Goal: Task Accomplishment & Management: Manage account settings

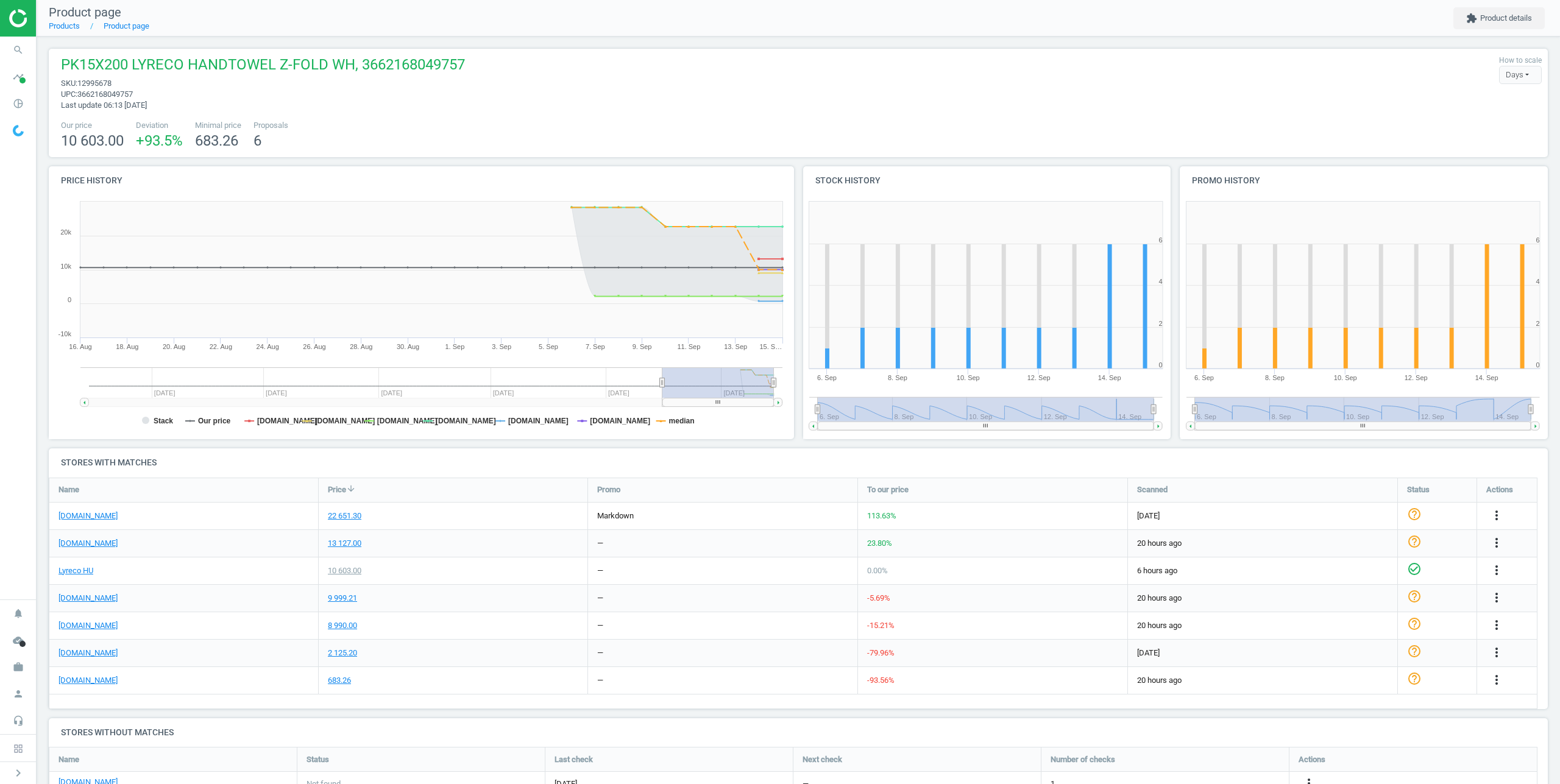
scroll to position [75, 1499]
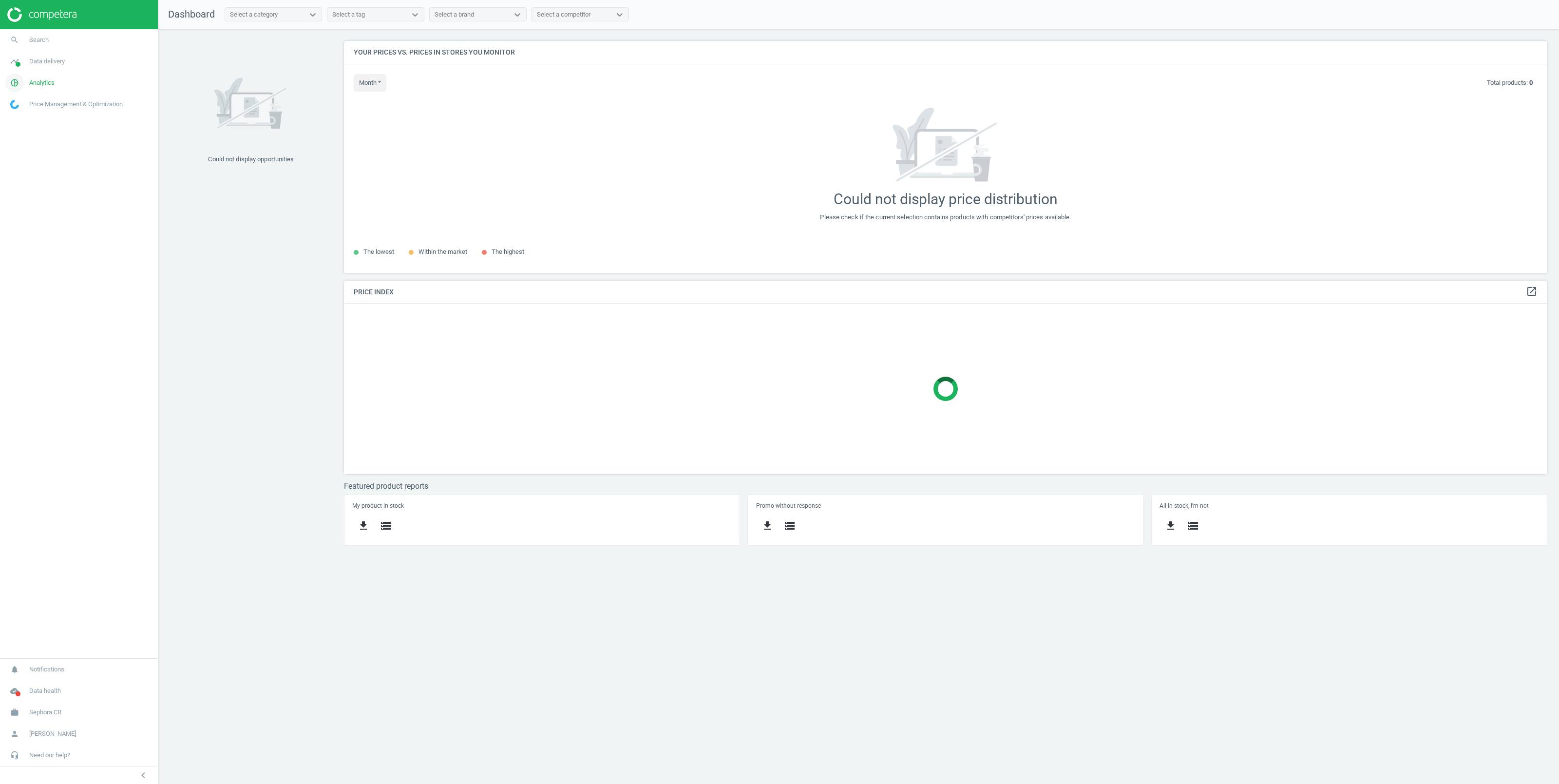
scroll to position [242, 1214]
click at [42, 83] on span "Analytics" at bounding box center [42, 82] width 25 height 9
click at [21, 116] on span "Products" at bounding box center [22, 119] width 23 height 8
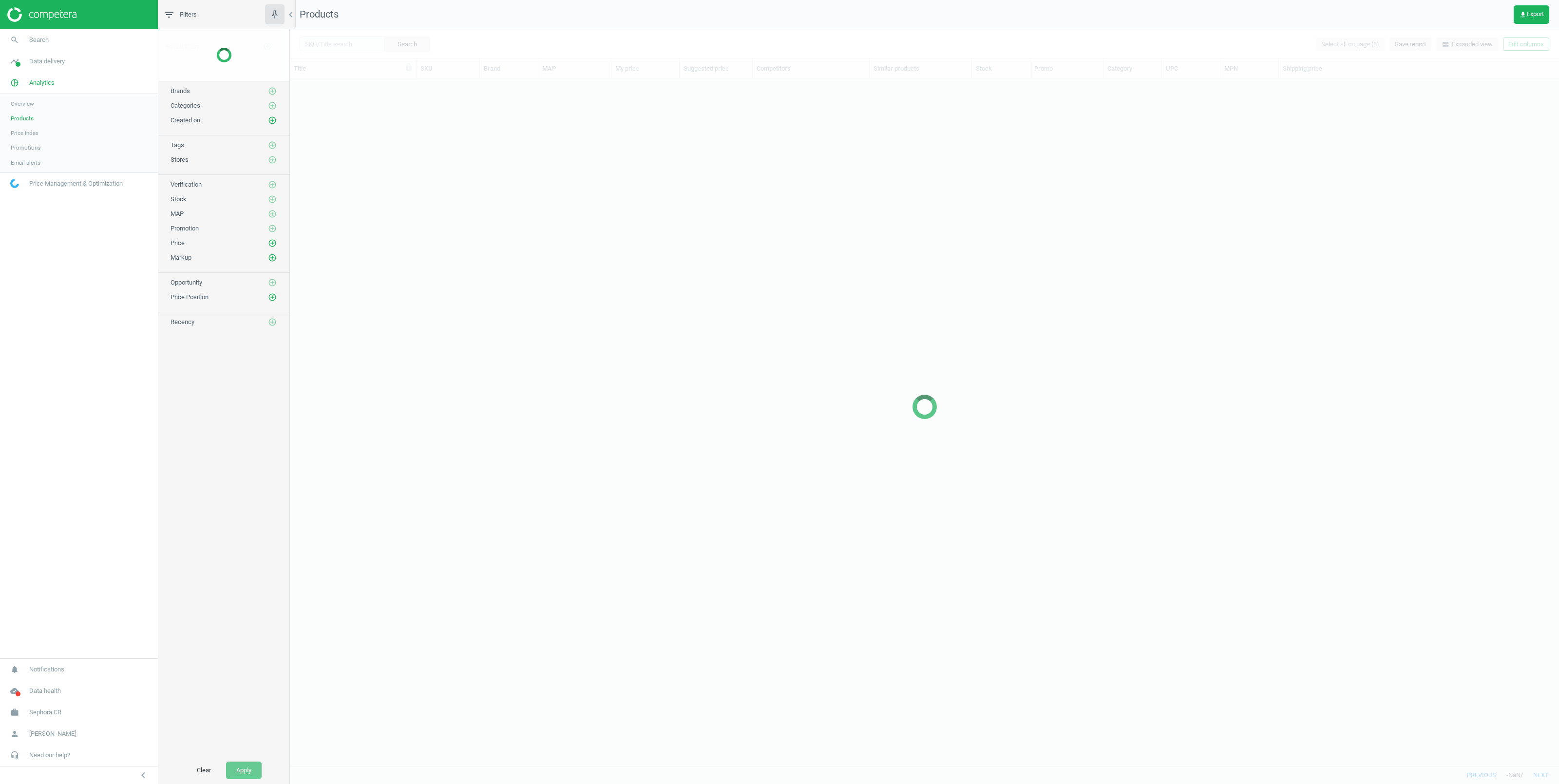
scroll to position [676, 1258]
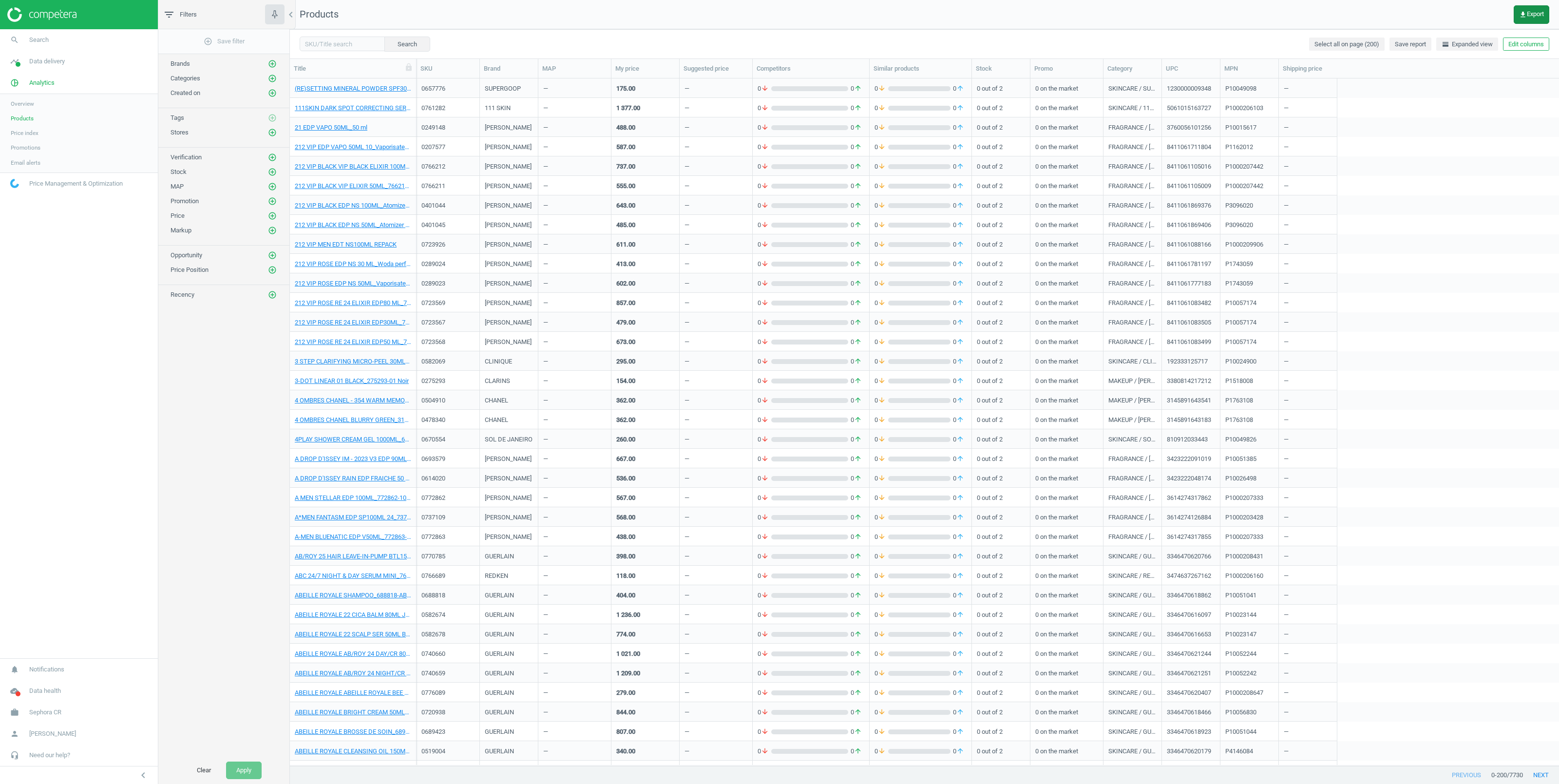
click at [1530, 9] on button "get_app Export" at bounding box center [1531, 15] width 35 height 19
click at [1426, 93] on button "insert_drive_file Extended report (Excel)" at bounding box center [1464, 93] width 170 height 19
click at [42, 62] on span "Data delivery" at bounding box center [46, 61] width 35 height 9
click at [19, 139] on span "Stores" at bounding box center [19, 141] width 16 height 8
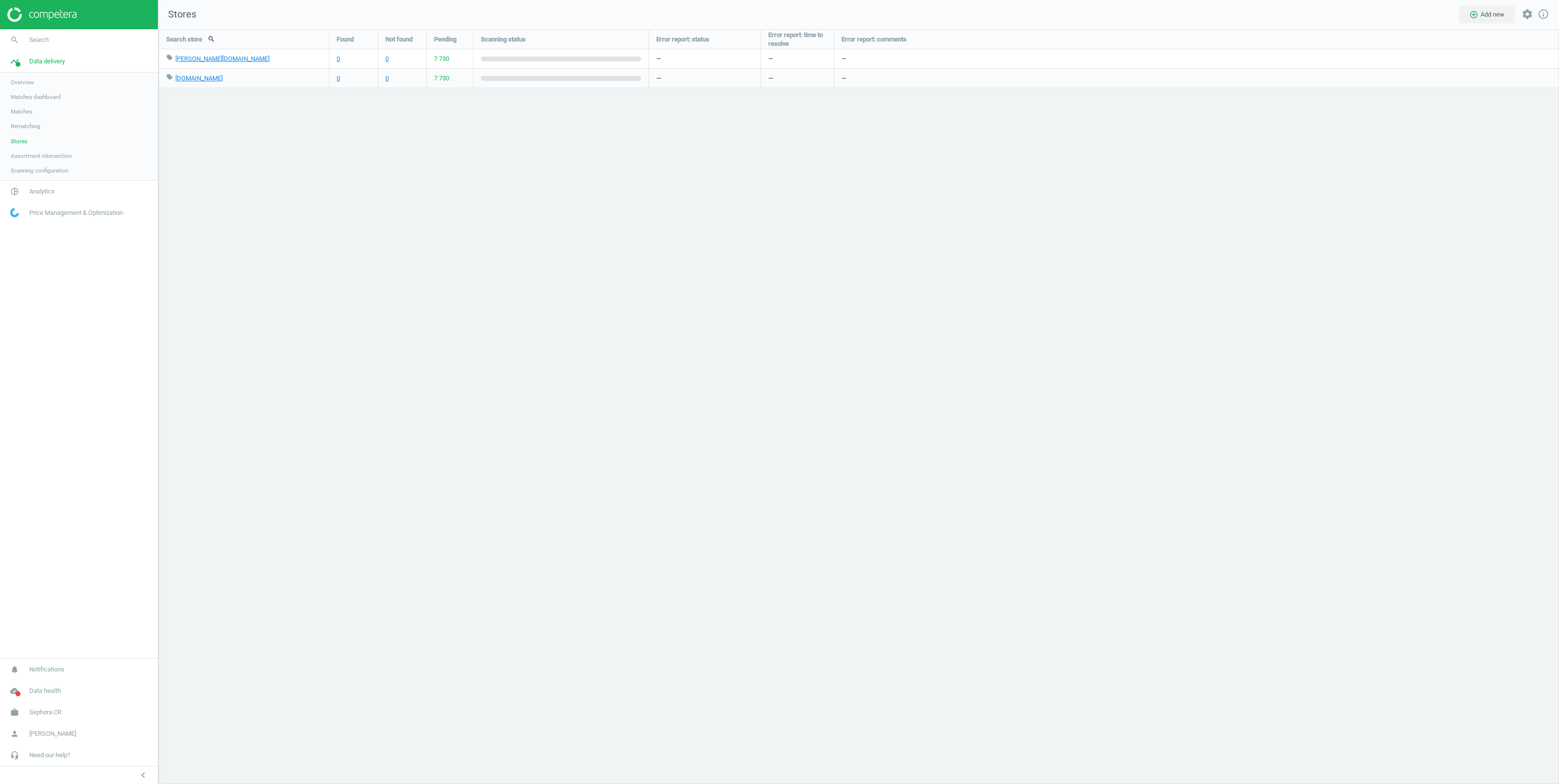
scroll to position [764, 1411]
click at [23, 111] on span "Matches" at bounding box center [21, 111] width 21 height 8
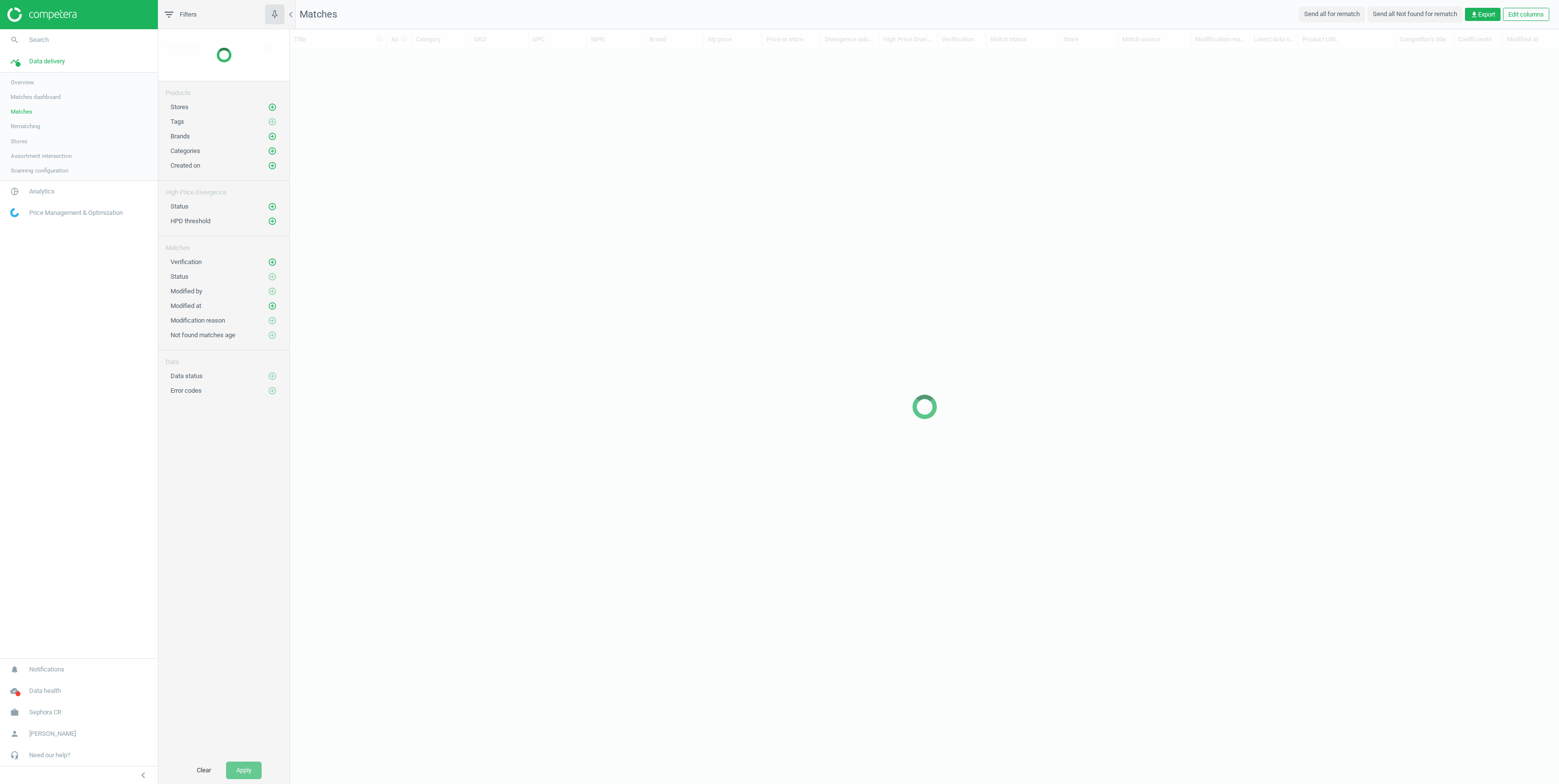
scroll to position [695, 1258]
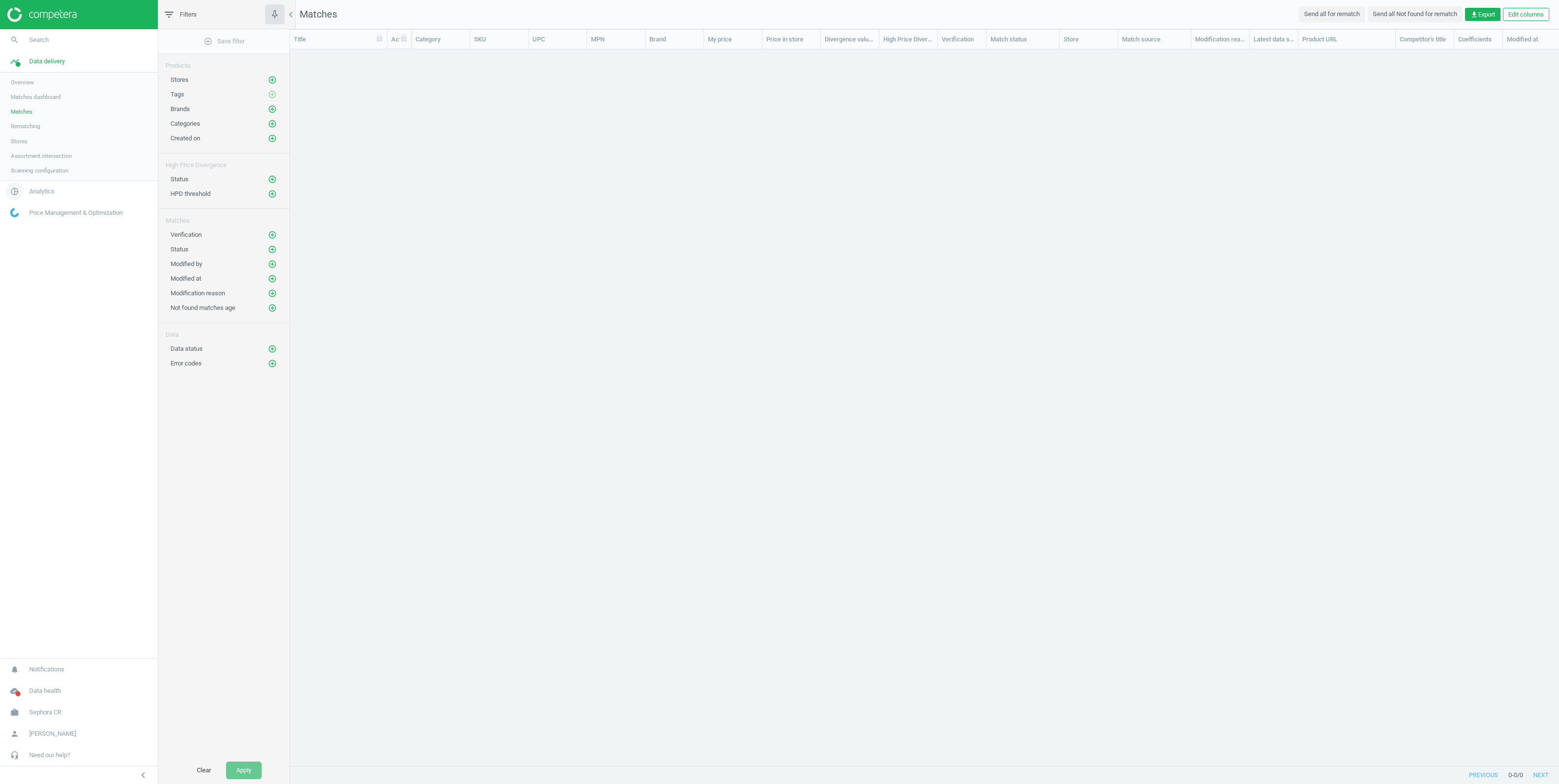
click at [41, 191] on span "Analytics" at bounding box center [42, 191] width 25 height 9
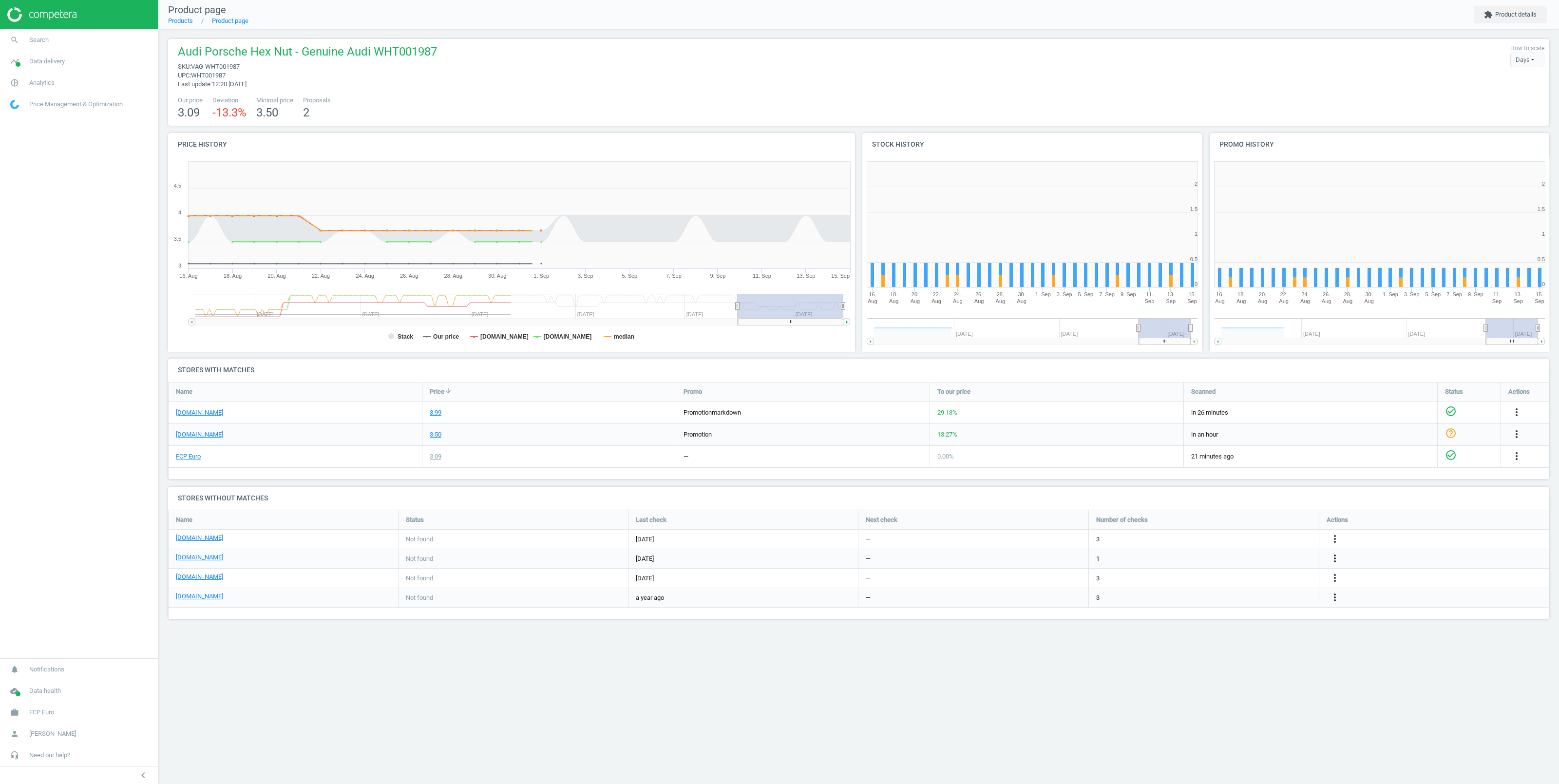
scroll to position [205, 350]
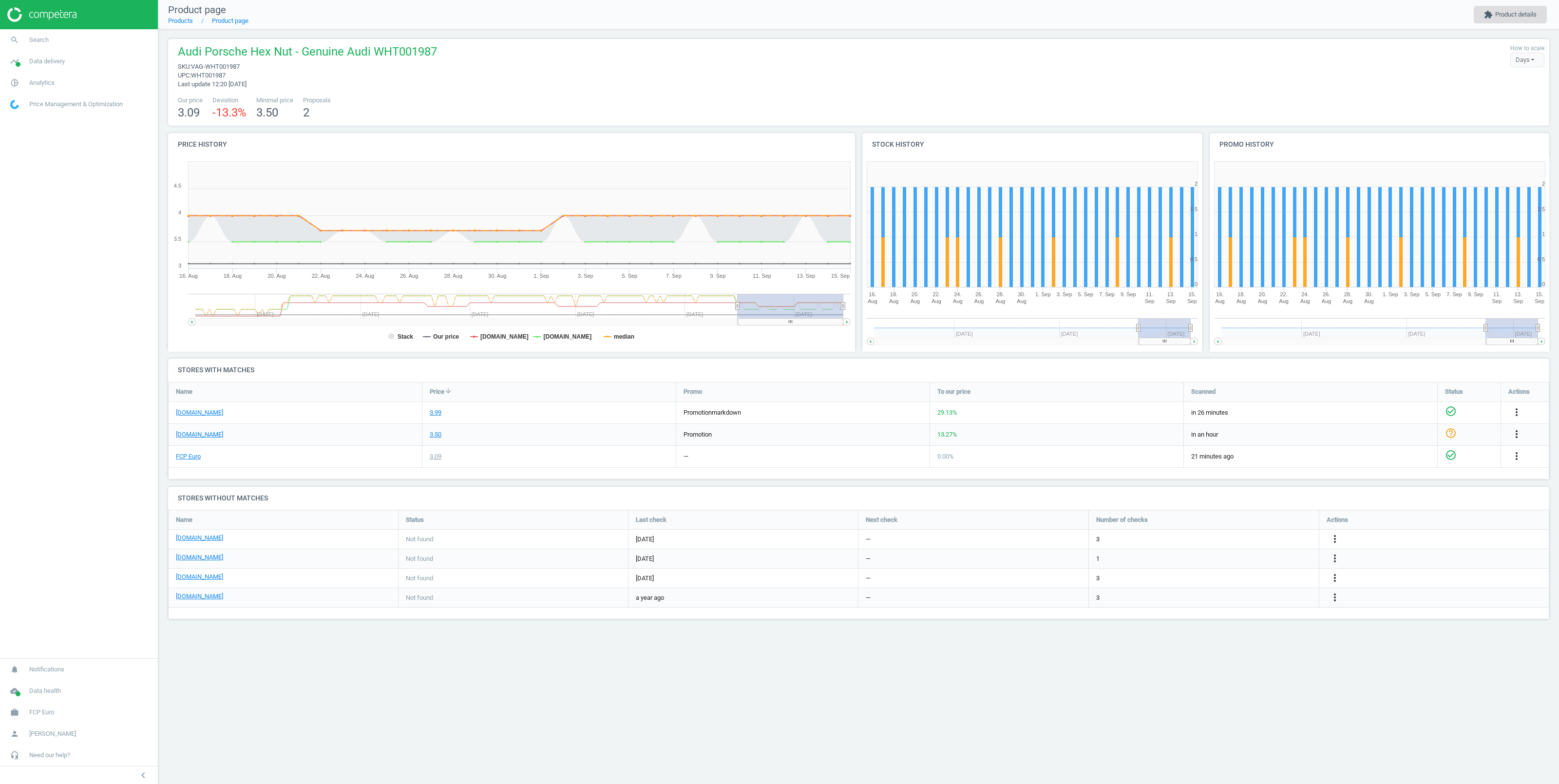
click at [1503, 15] on button "extension Product details" at bounding box center [1510, 14] width 73 height 17
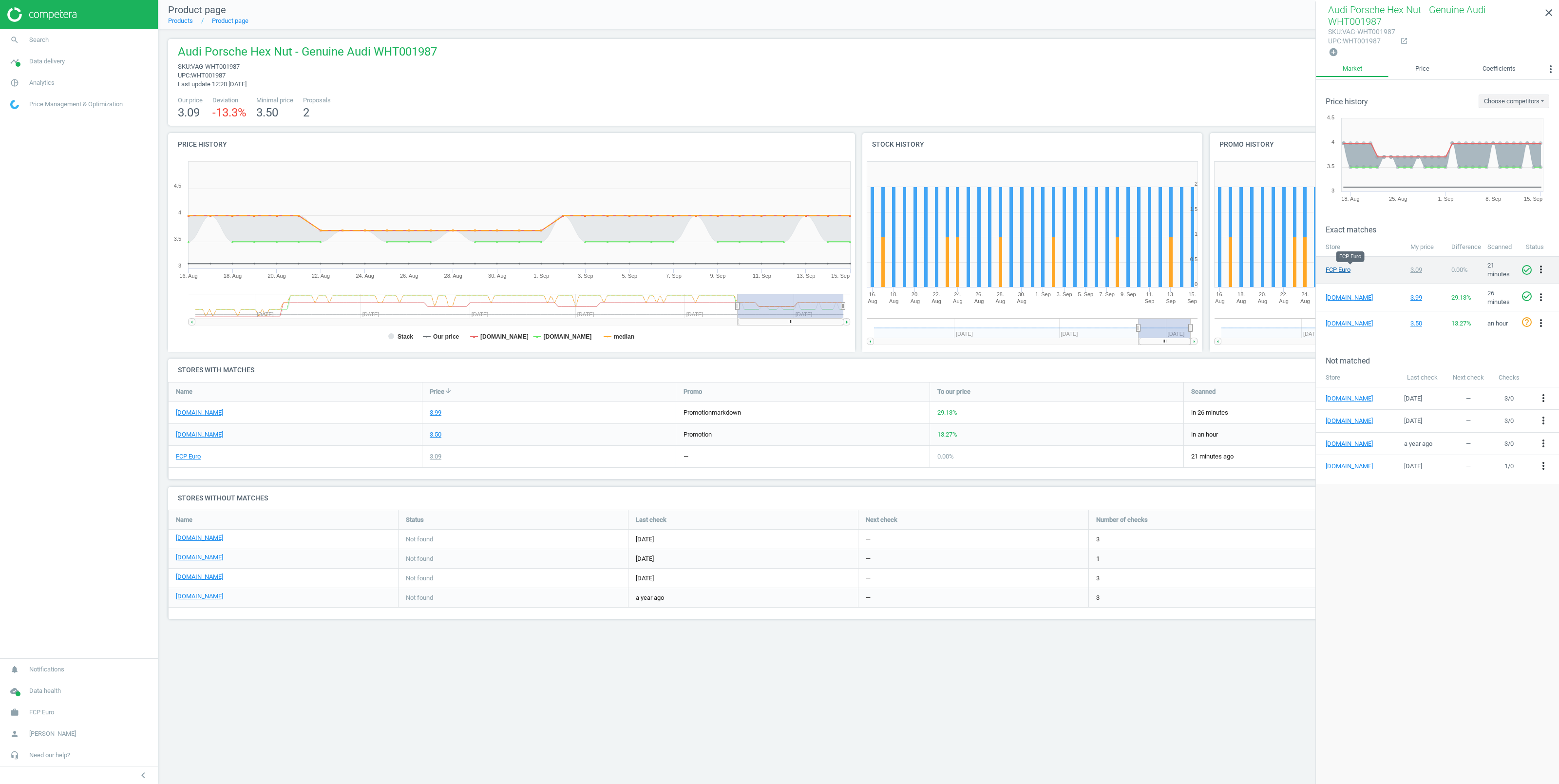
click at [1338, 270] on link "FCP Euro" at bounding box center [1350, 269] width 49 height 9
click at [1344, 322] on link "[DOMAIN_NAME]" at bounding box center [1350, 323] width 49 height 9
click at [1345, 323] on link "[DOMAIN_NAME]" at bounding box center [1350, 323] width 49 height 9
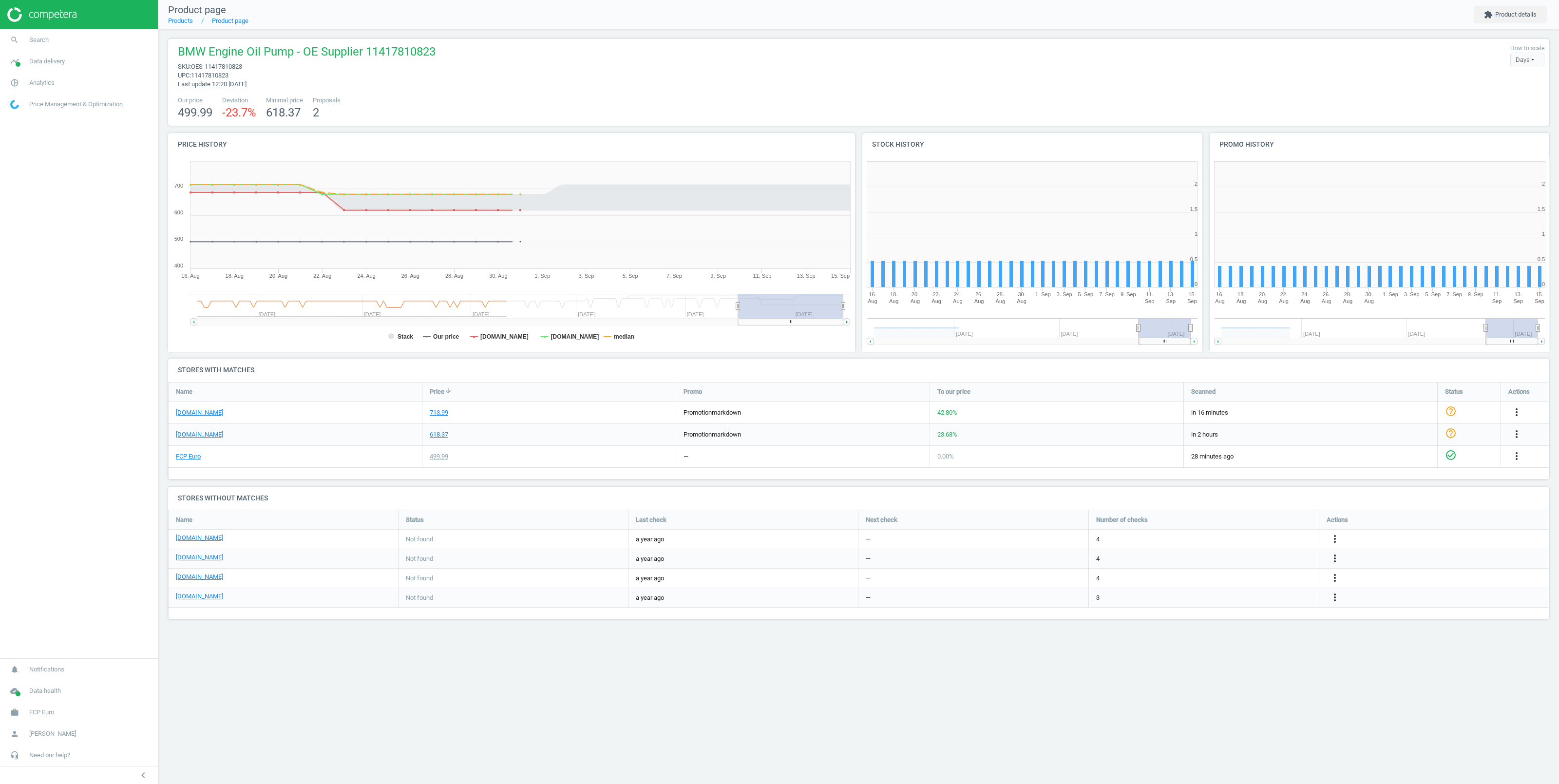
scroll to position [205, 350]
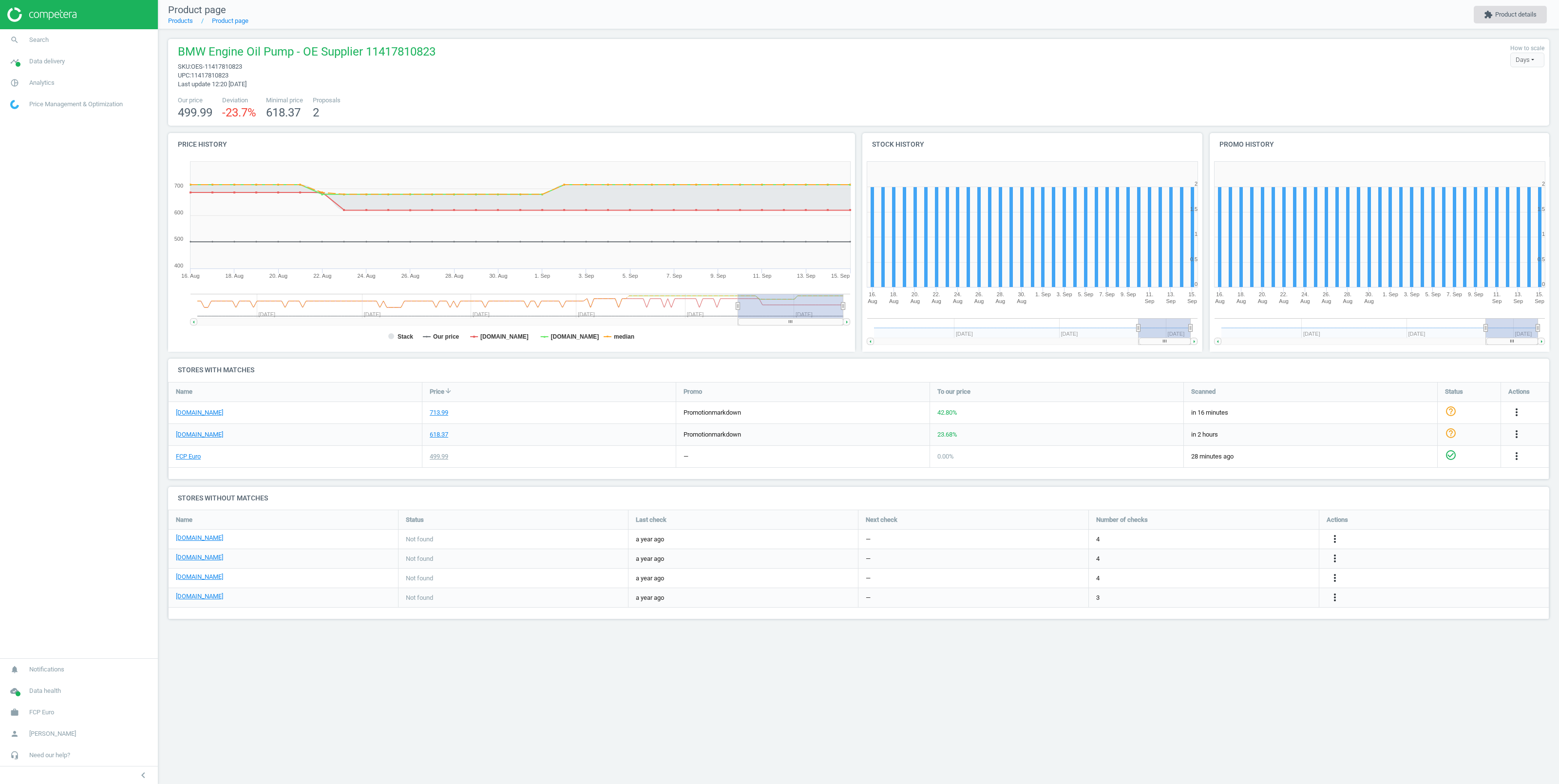
click at [1499, 17] on button "extension Product details" at bounding box center [1510, 14] width 73 height 17
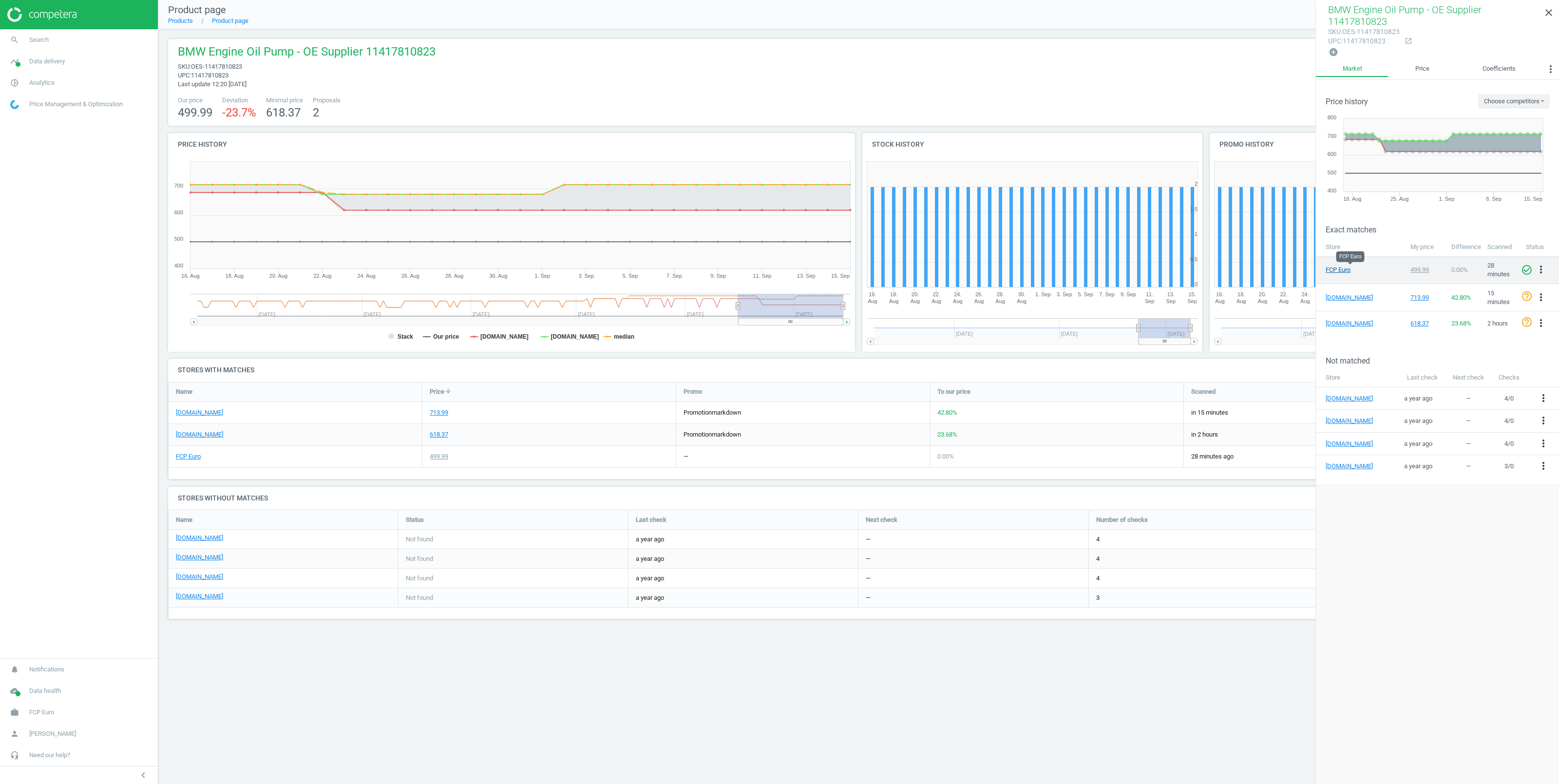
click at [1334, 268] on link "FCP Euro" at bounding box center [1350, 269] width 49 height 9
click at [1334, 295] on link "ecstuning.com" at bounding box center [1350, 297] width 49 height 9
click at [1335, 320] on link "pelicanparts.com" at bounding box center [1350, 323] width 49 height 9
click at [1541, 323] on icon "more_vert" at bounding box center [1541, 323] width 12 height 12
click at [1426, 334] on link "Edit URL/product option" at bounding box center [1465, 337] width 133 height 15
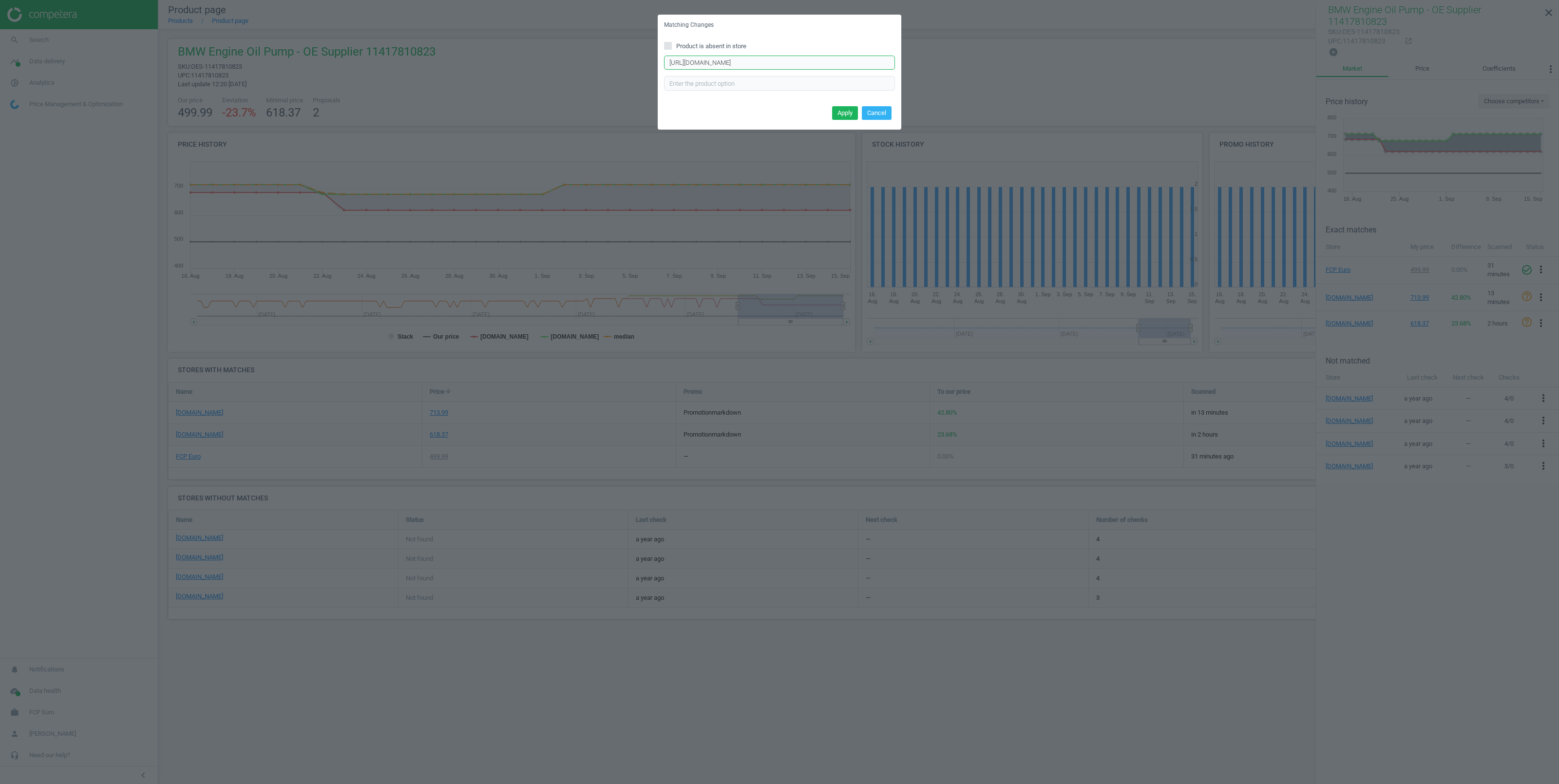
drag, startPoint x: 876, startPoint y: 61, endPoint x: 595, endPoint y: 51, distance: 281.2
click at [664, 56] on input "https://www.pelicanparts.com/More_Info2/11417810823.htm?bc=c&SVSVSI=" at bounding box center [780, 63] width 231 height 15
paste input "/11417810823.htm?pn=11-41-7-810-823-M58&KeepHeader=Y"
type input "https://www.pelicanparts.com/More_Info/11417810823.htm?pn=11-41-7-810-823-M58&K…"
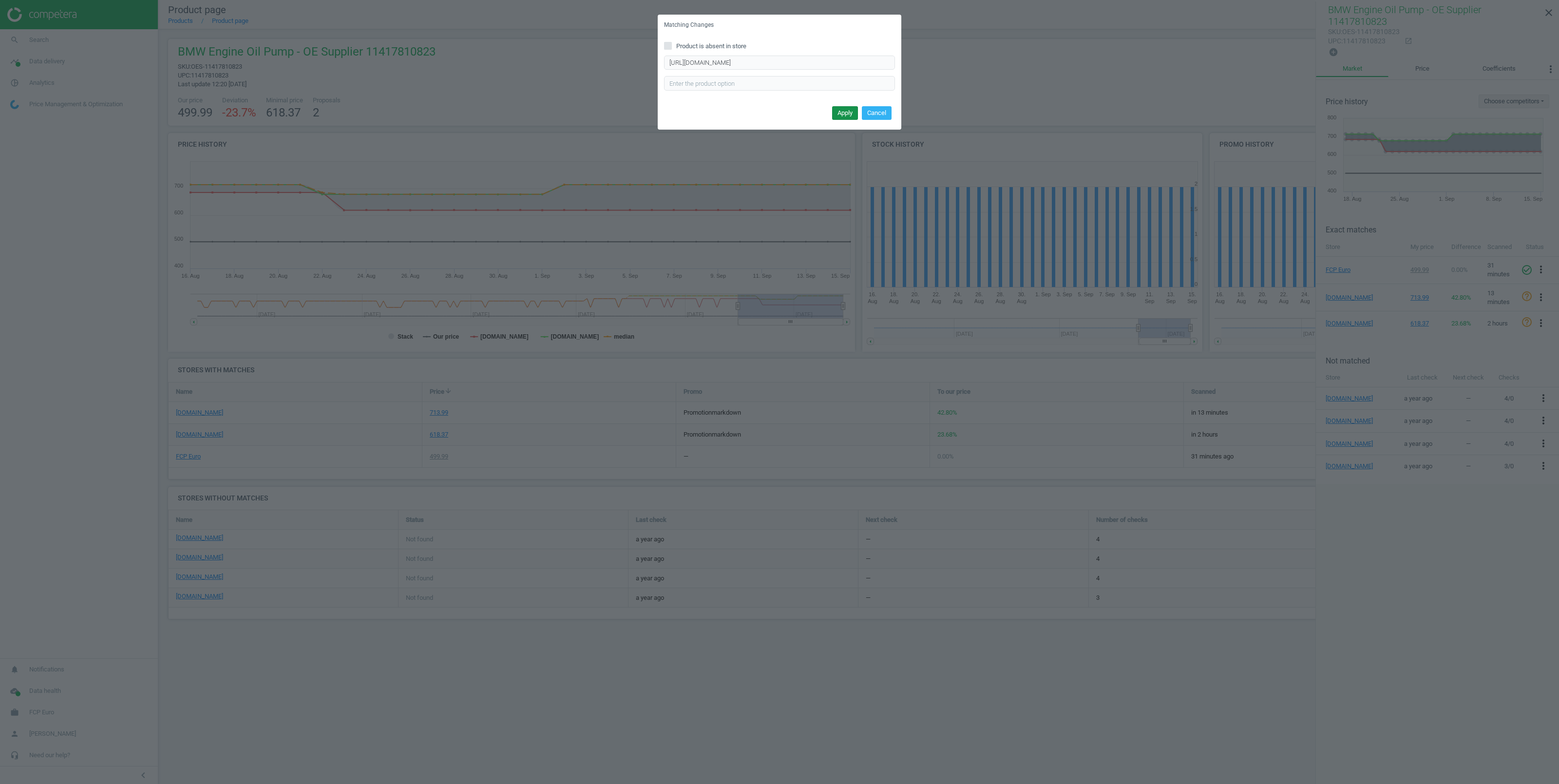
click at [848, 111] on button "Apply" at bounding box center [845, 112] width 26 height 13
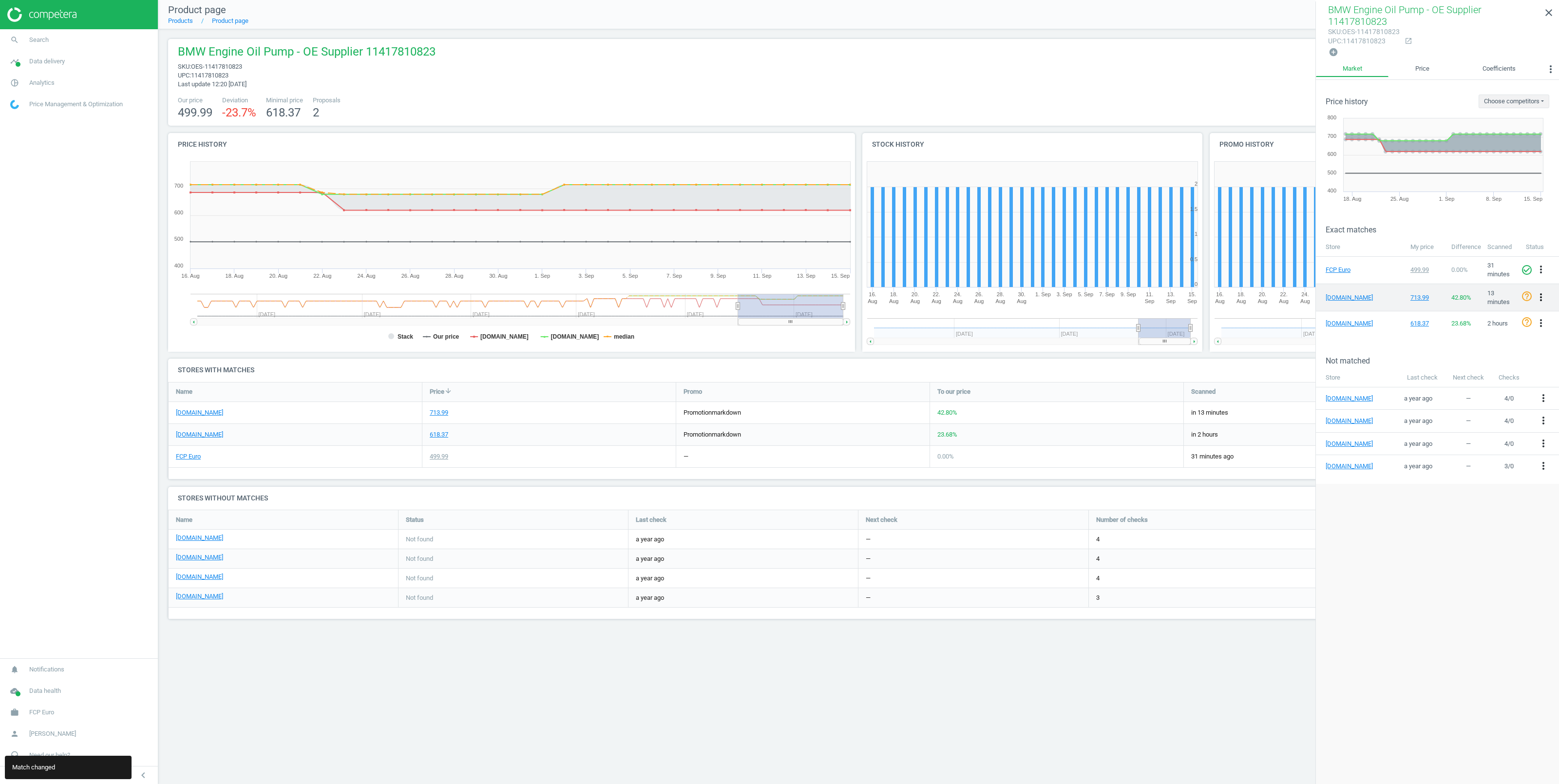
click at [1541, 292] on icon "more_vert" at bounding box center [1541, 297] width 12 height 12
click at [1434, 341] on link "Delete match and blacklist this URL" at bounding box center [1465, 341] width 133 height 15
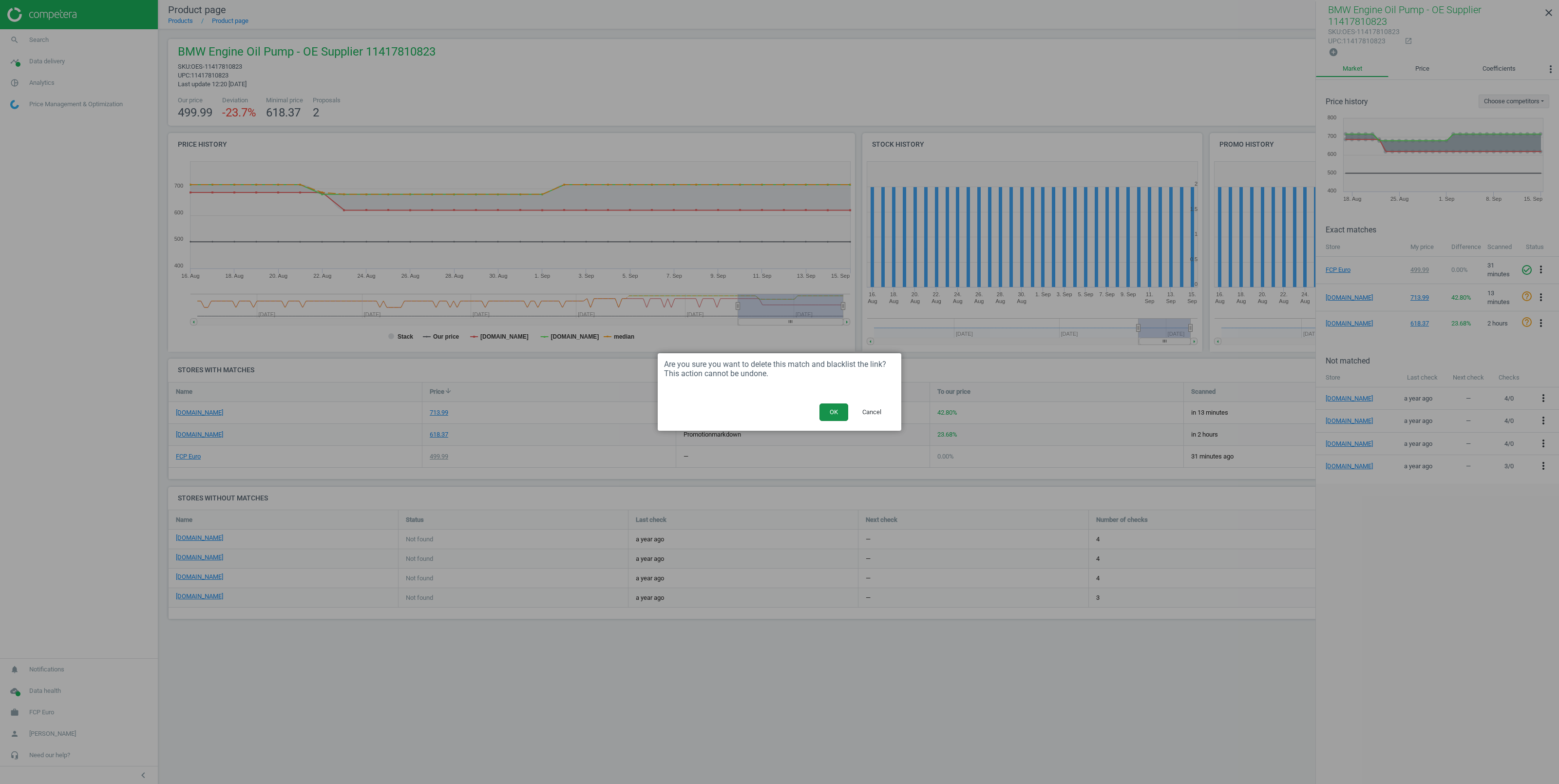
click at [838, 409] on button "OK" at bounding box center [834, 412] width 29 height 17
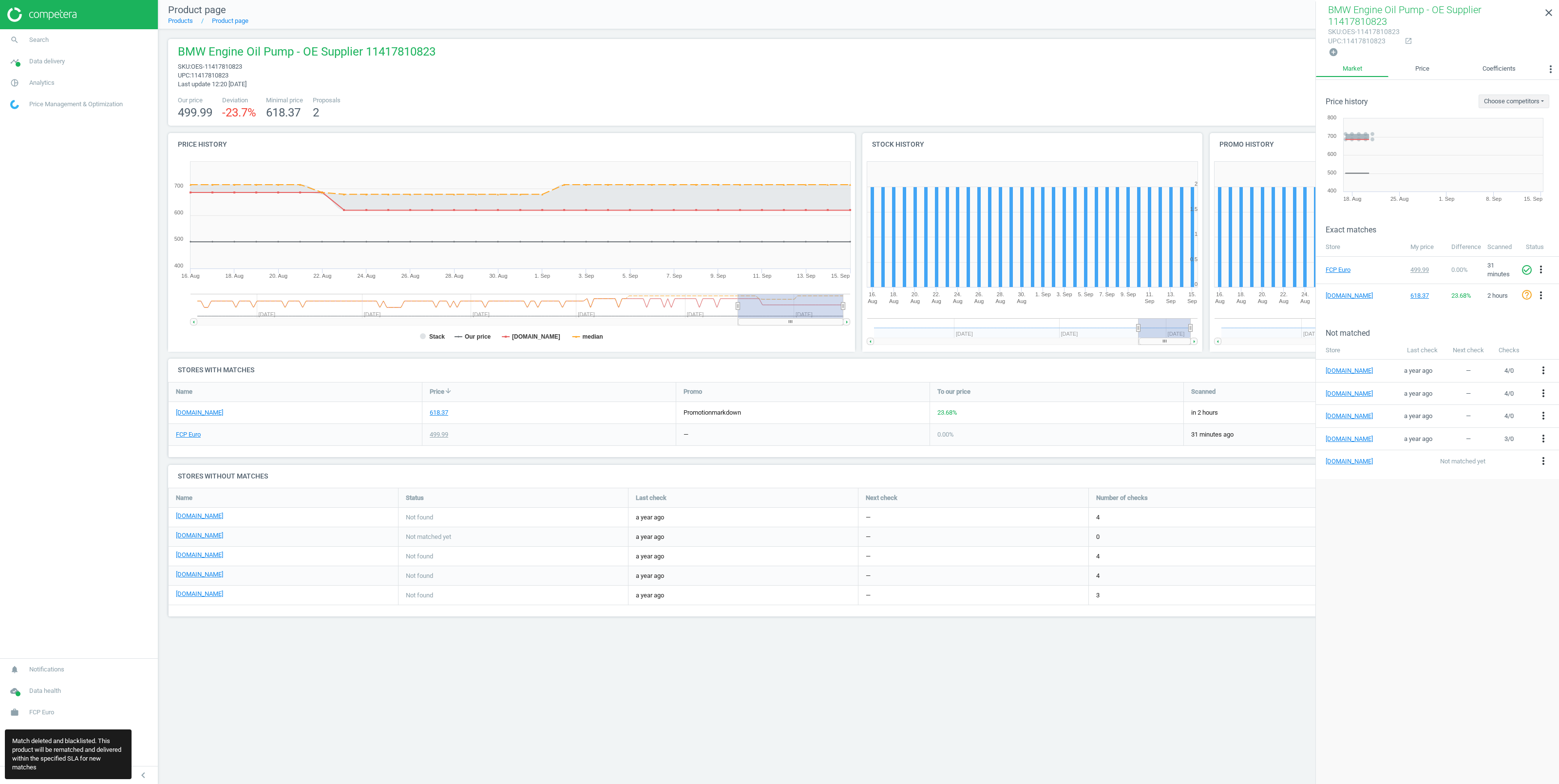
scroll to position [140, 1392]
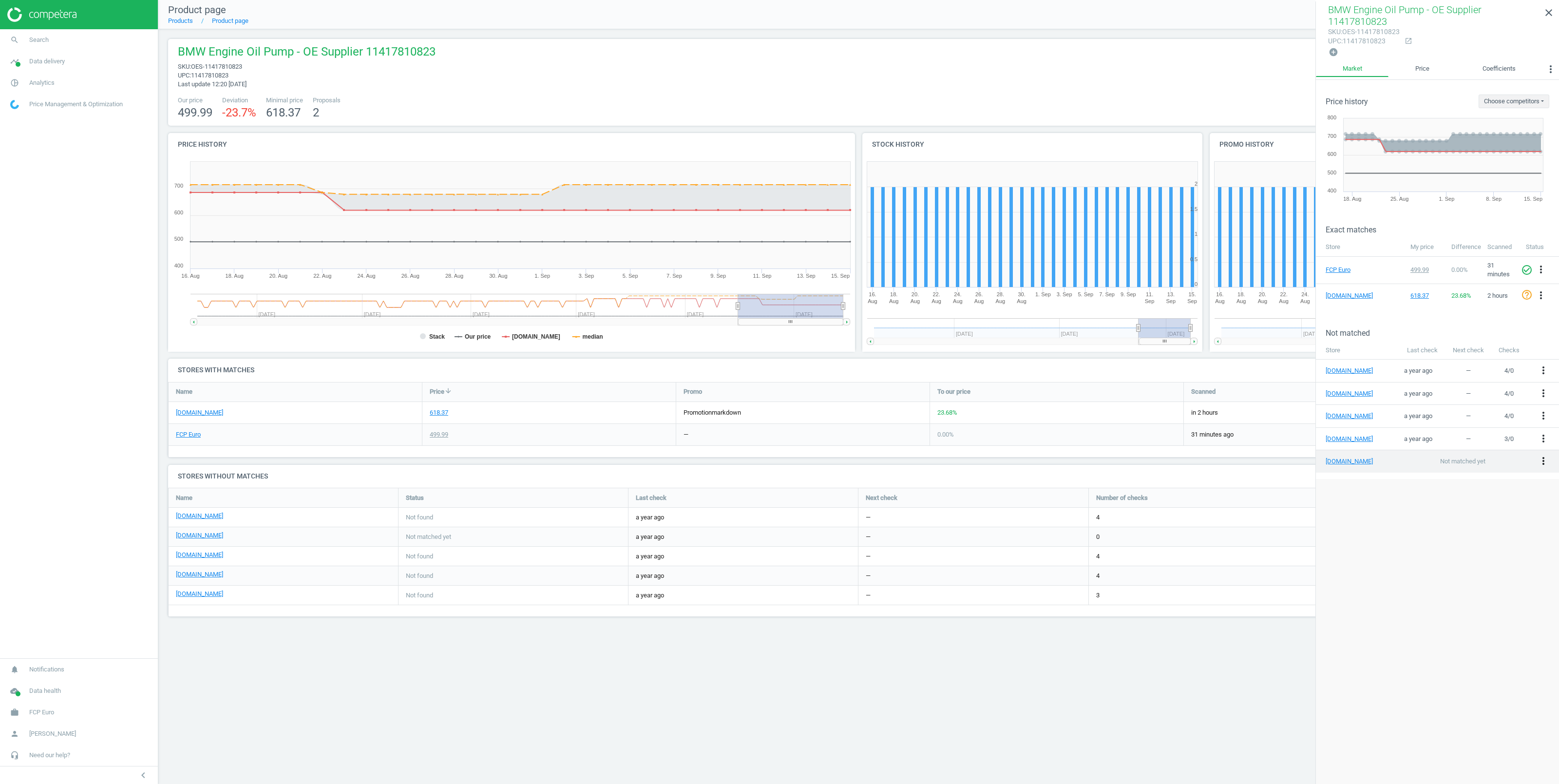
click at [1547, 458] on icon "more_vert" at bounding box center [1543, 461] width 12 height 12
click at [1450, 455] on link "Edit URL/product option" at bounding box center [1467, 458] width 133 height 15
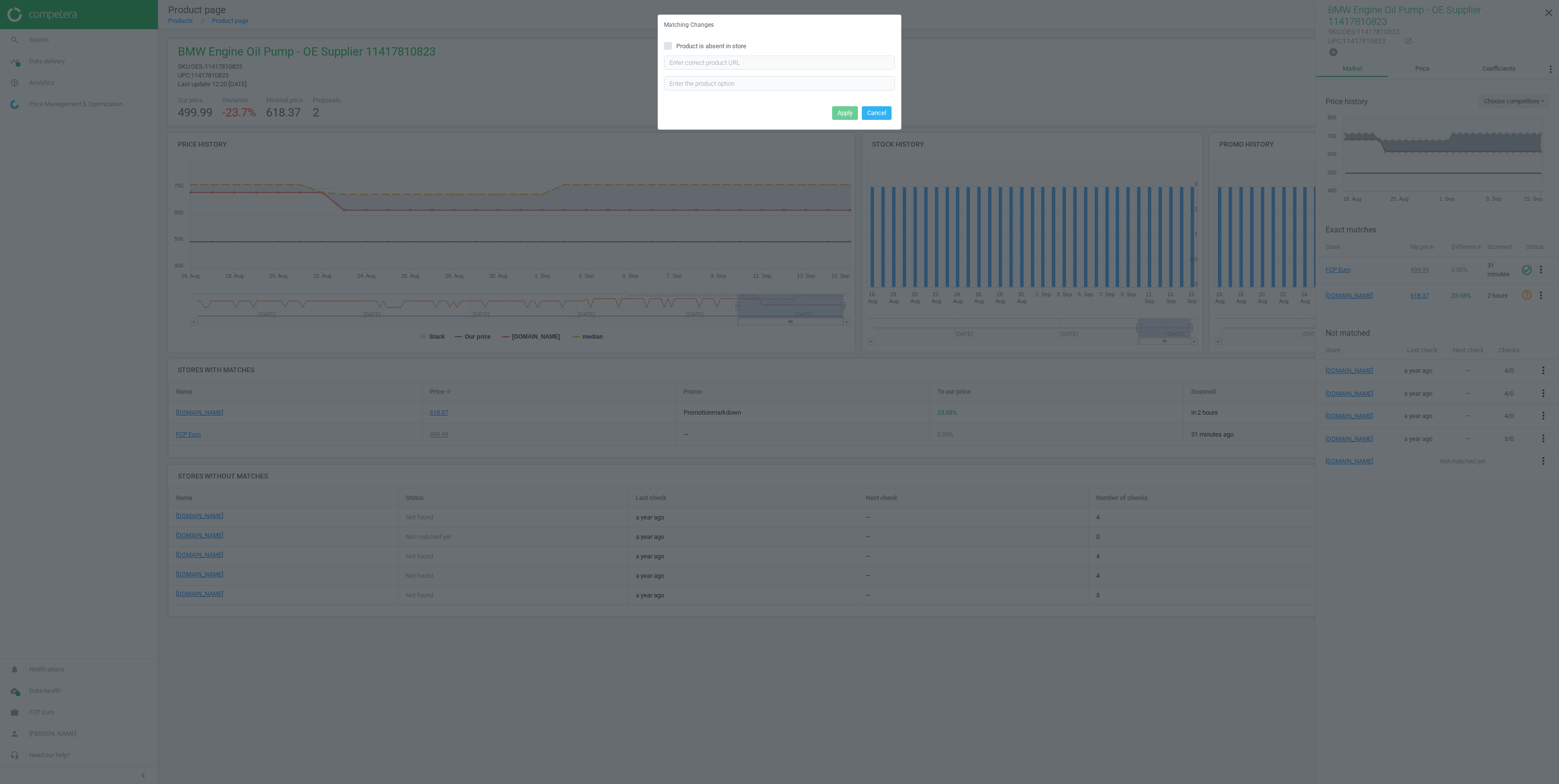
click at [668, 44] on input "Product is absent in store" at bounding box center [668, 46] width 6 height 6
checkbox input "true"
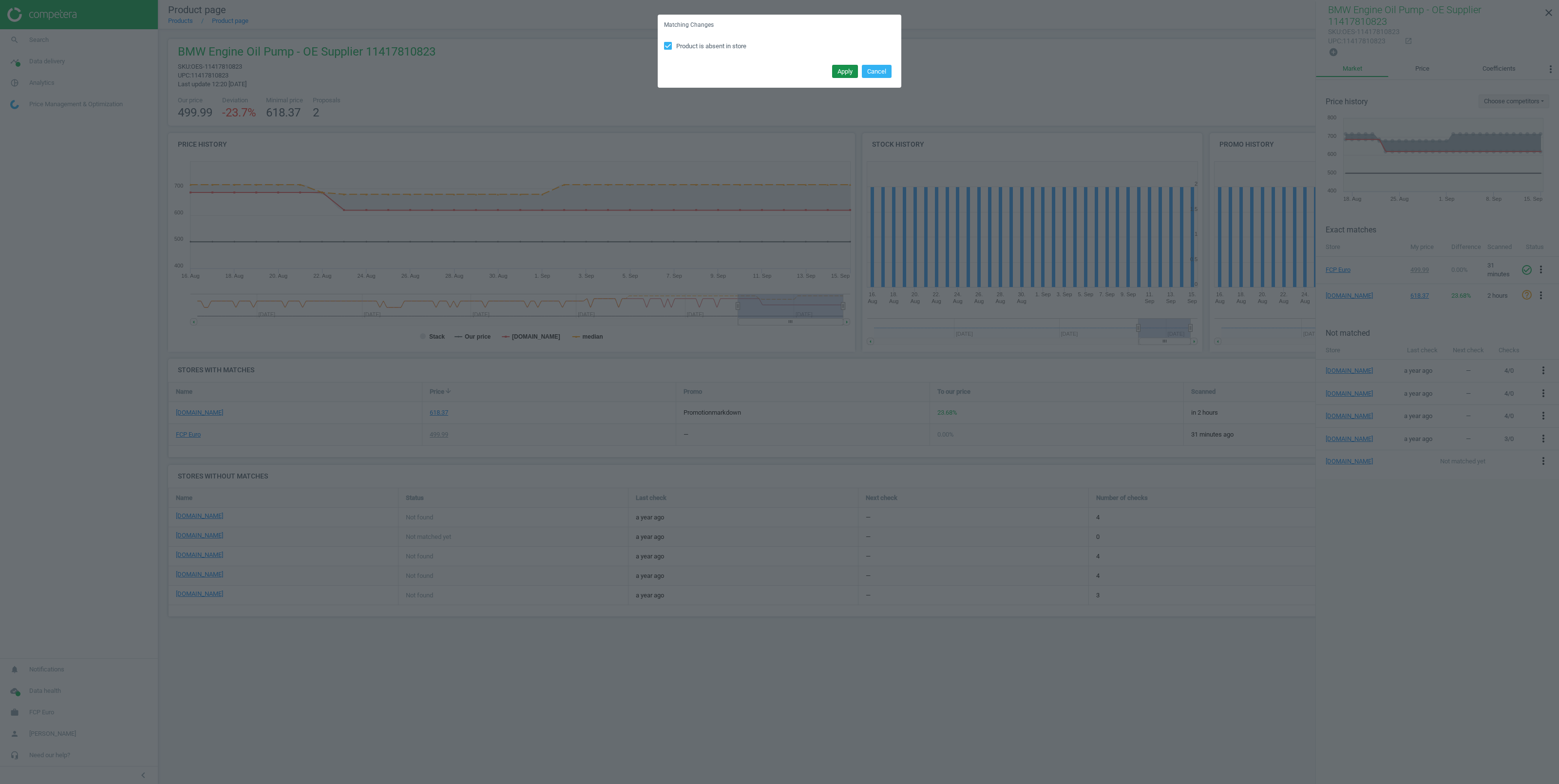
click at [847, 74] on button "Apply" at bounding box center [845, 71] width 26 height 13
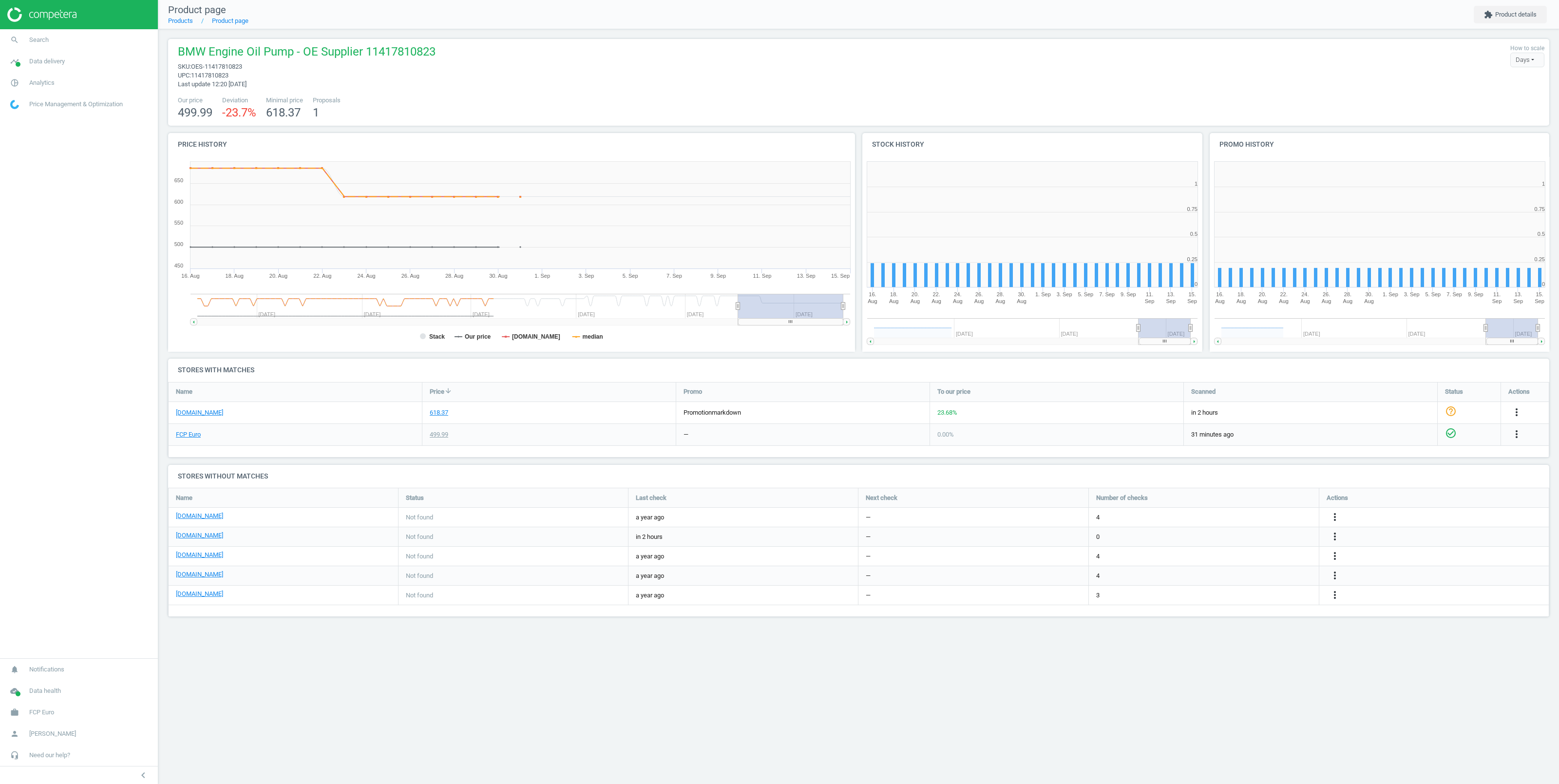
scroll to position [205, 350]
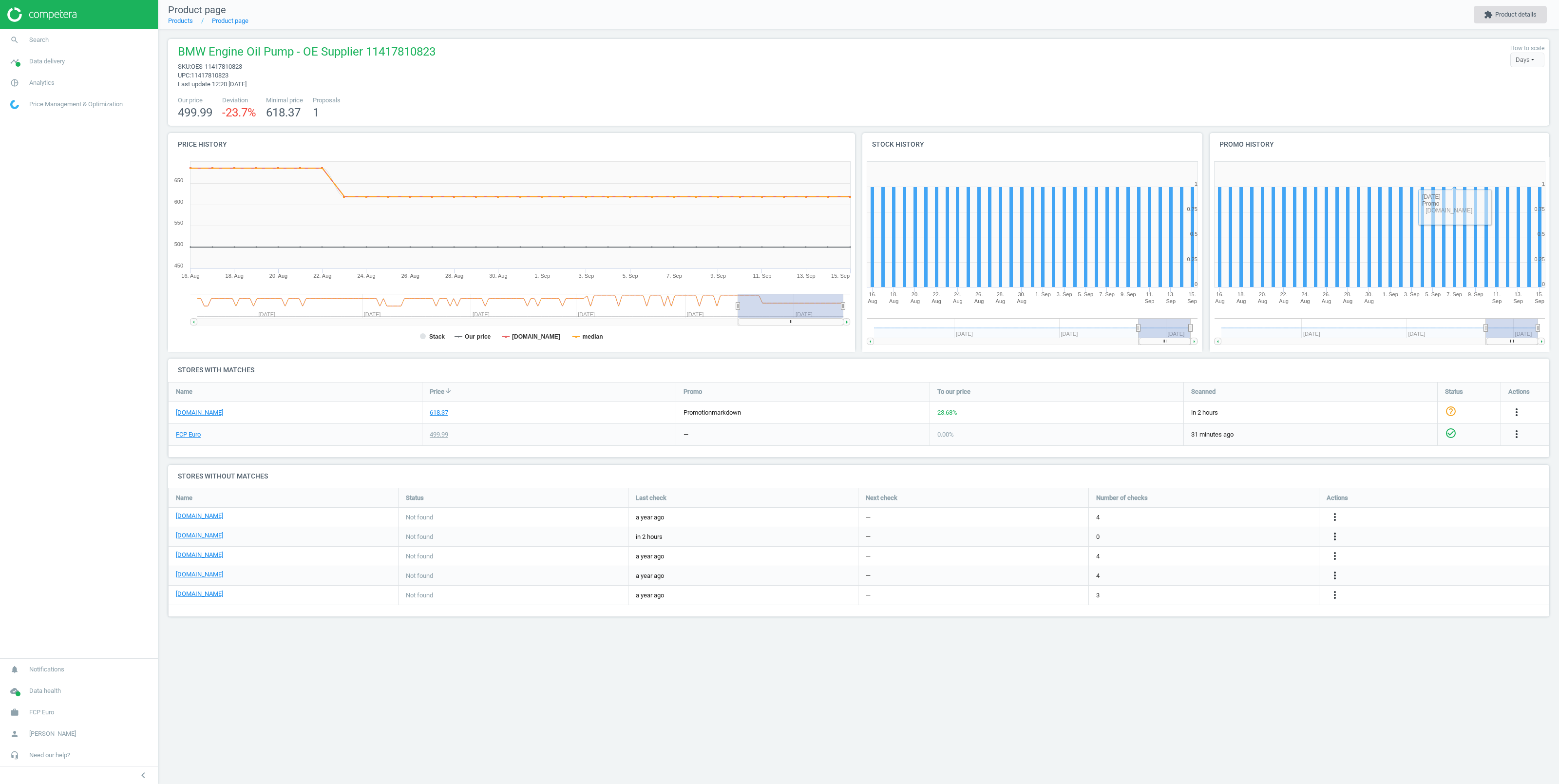
click at [1500, 10] on button "extension Product details" at bounding box center [1510, 14] width 73 height 17
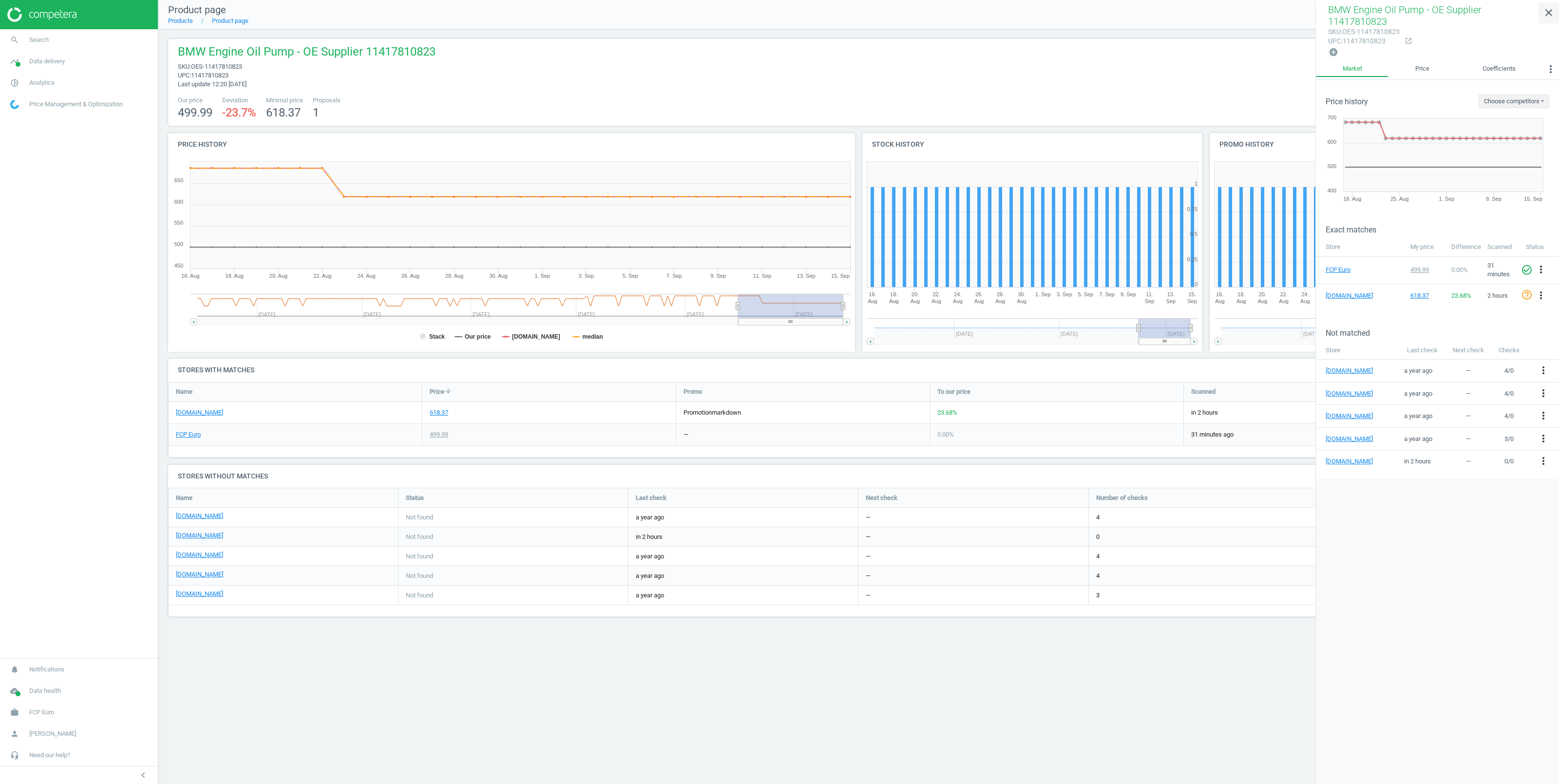
click at [1547, 14] on icon "close" at bounding box center [1549, 13] width 12 height 12
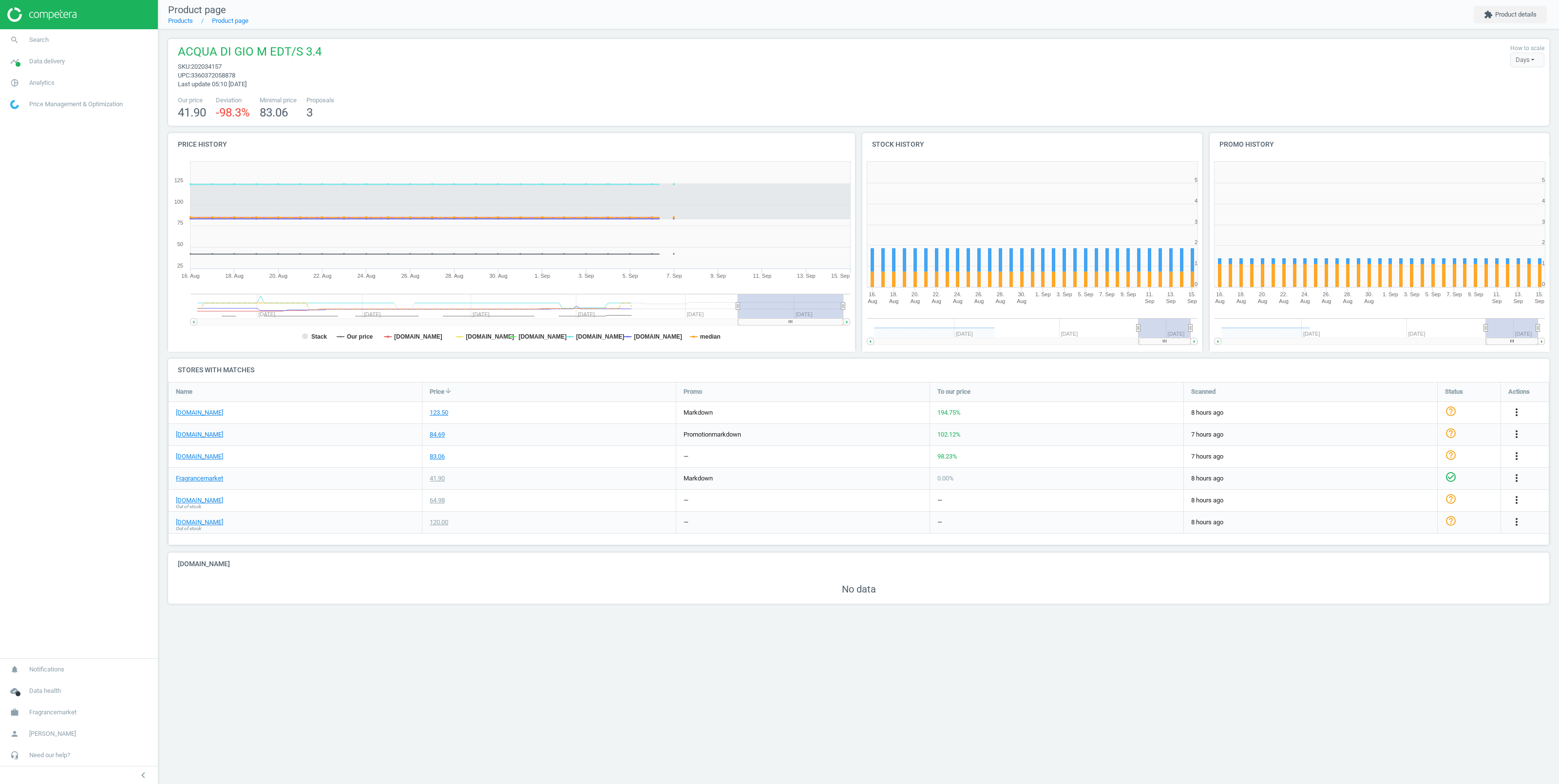
scroll to position [205, 350]
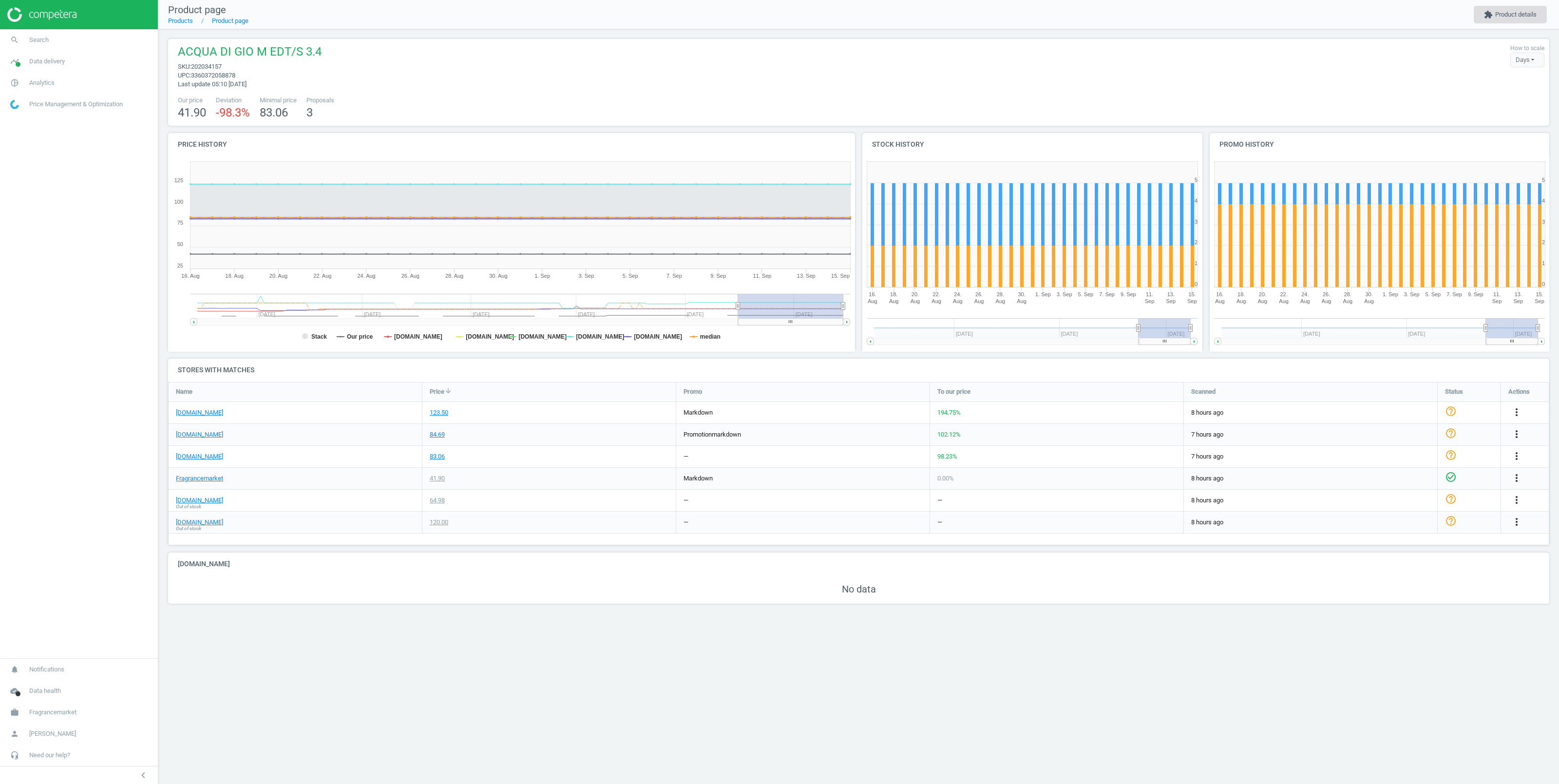
click at [1508, 19] on button "extension Product details" at bounding box center [1510, 14] width 73 height 17
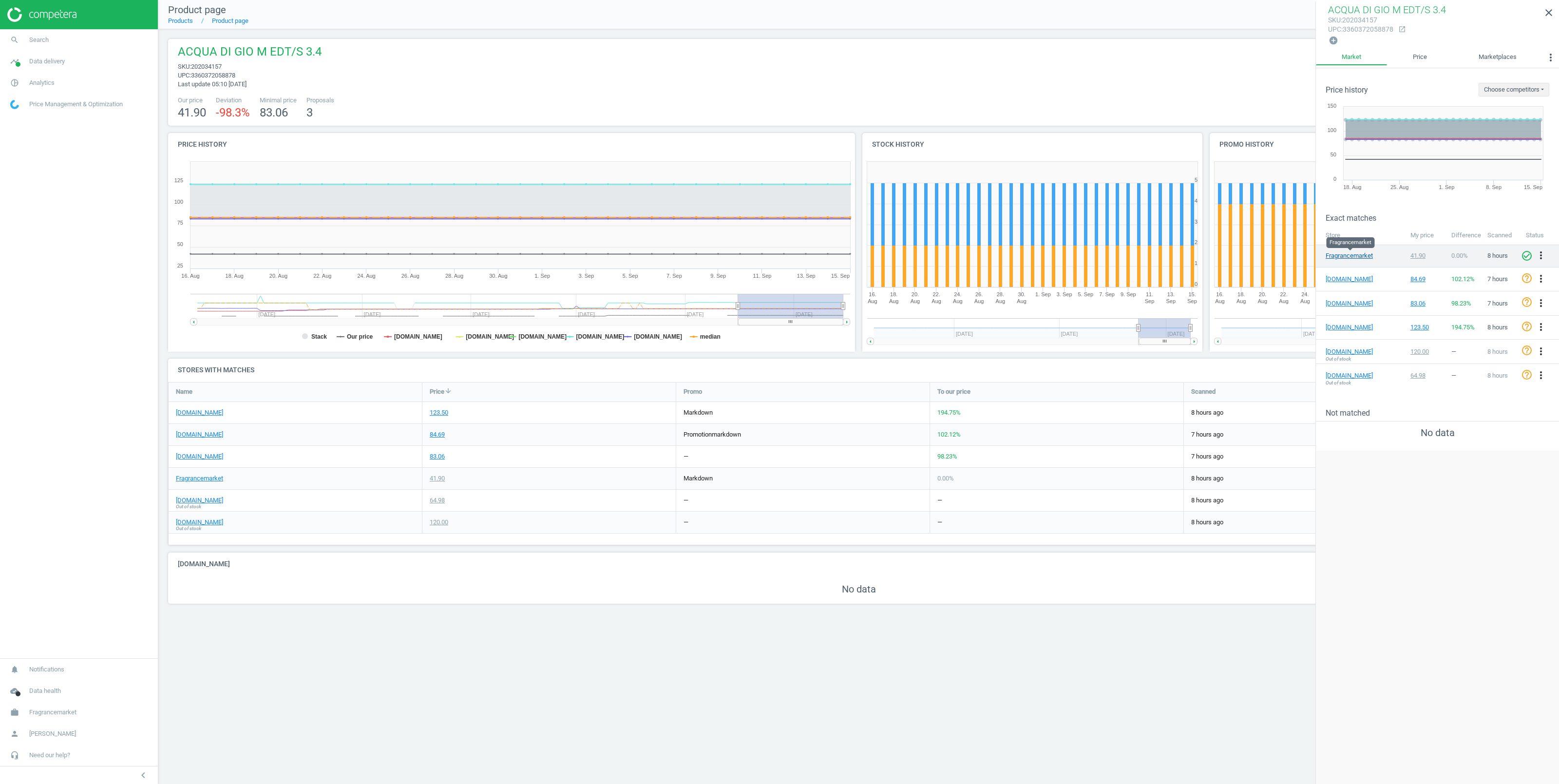
click at [1335, 253] on link "Fragrancemarket" at bounding box center [1350, 255] width 49 height 9
click at [1344, 324] on link "[DOMAIN_NAME]" at bounding box center [1350, 326] width 49 height 9
click at [1539, 326] on icon "more_vert" at bounding box center [1541, 326] width 12 height 12
click at [1422, 341] on link "Edit URL/product option" at bounding box center [1465, 340] width 133 height 15
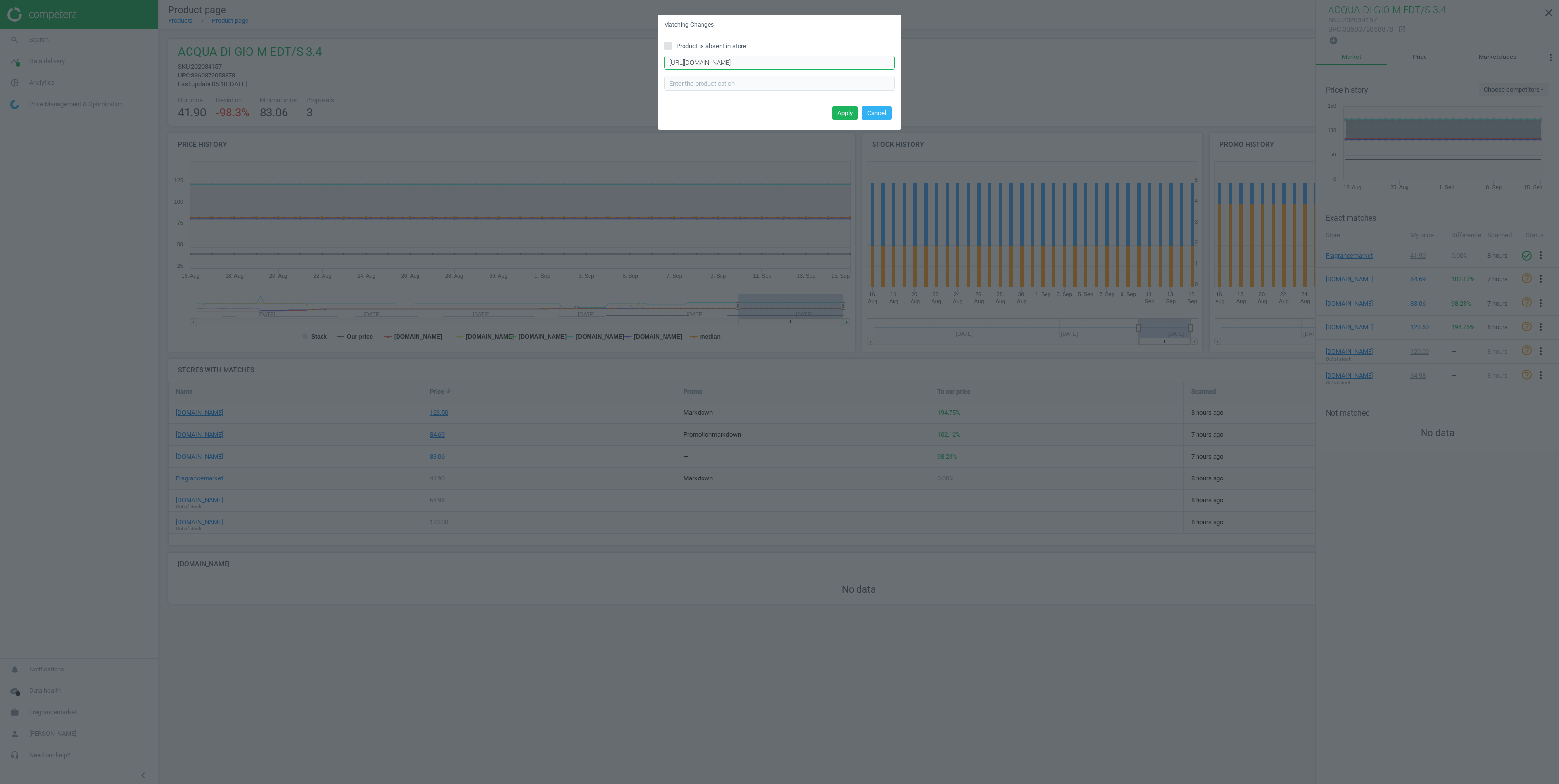
click at [794, 66] on input "[URL][DOMAIN_NAME]" at bounding box center [780, 63] width 231 height 15
paste input "2820744"
type input "[URL][DOMAIN_NAME]"
click at [845, 114] on button "Apply" at bounding box center [845, 112] width 26 height 13
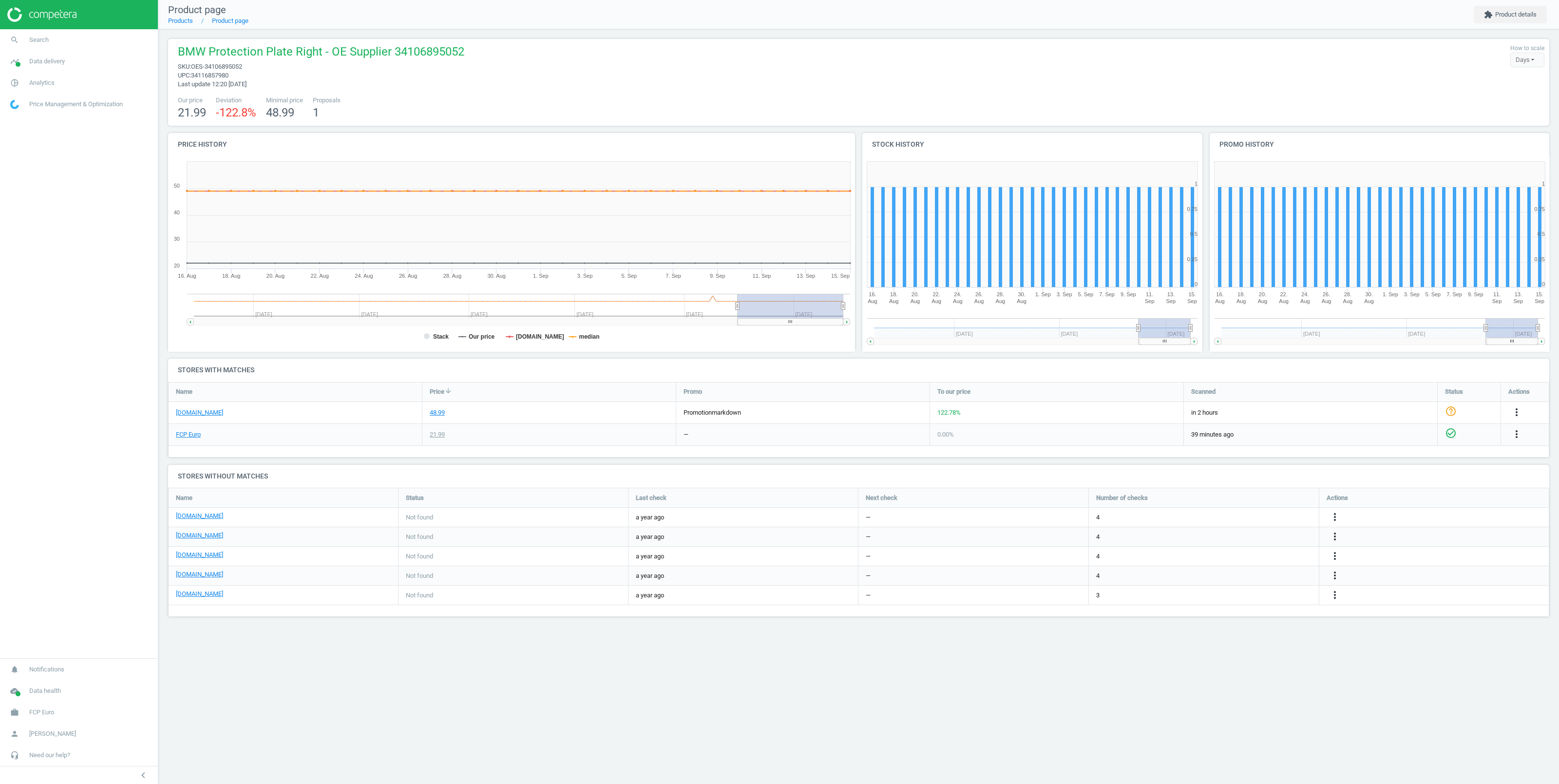
scroll to position [205, 350]
click at [199, 411] on link "[DOMAIN_NAME]" at bounding box center [199, 412] width 47 height 9
click at [195, 435] on link "FCP Euro" at bounding box center [188, 434] width 25 height 9
click at [1517, 411] on icon "more_vert" at bounding box center [1517, 412] width 12 height 12
click at [1406, 432] on link "Edit URL/product option" at bounding box center [1440, 435] width 133 height 15
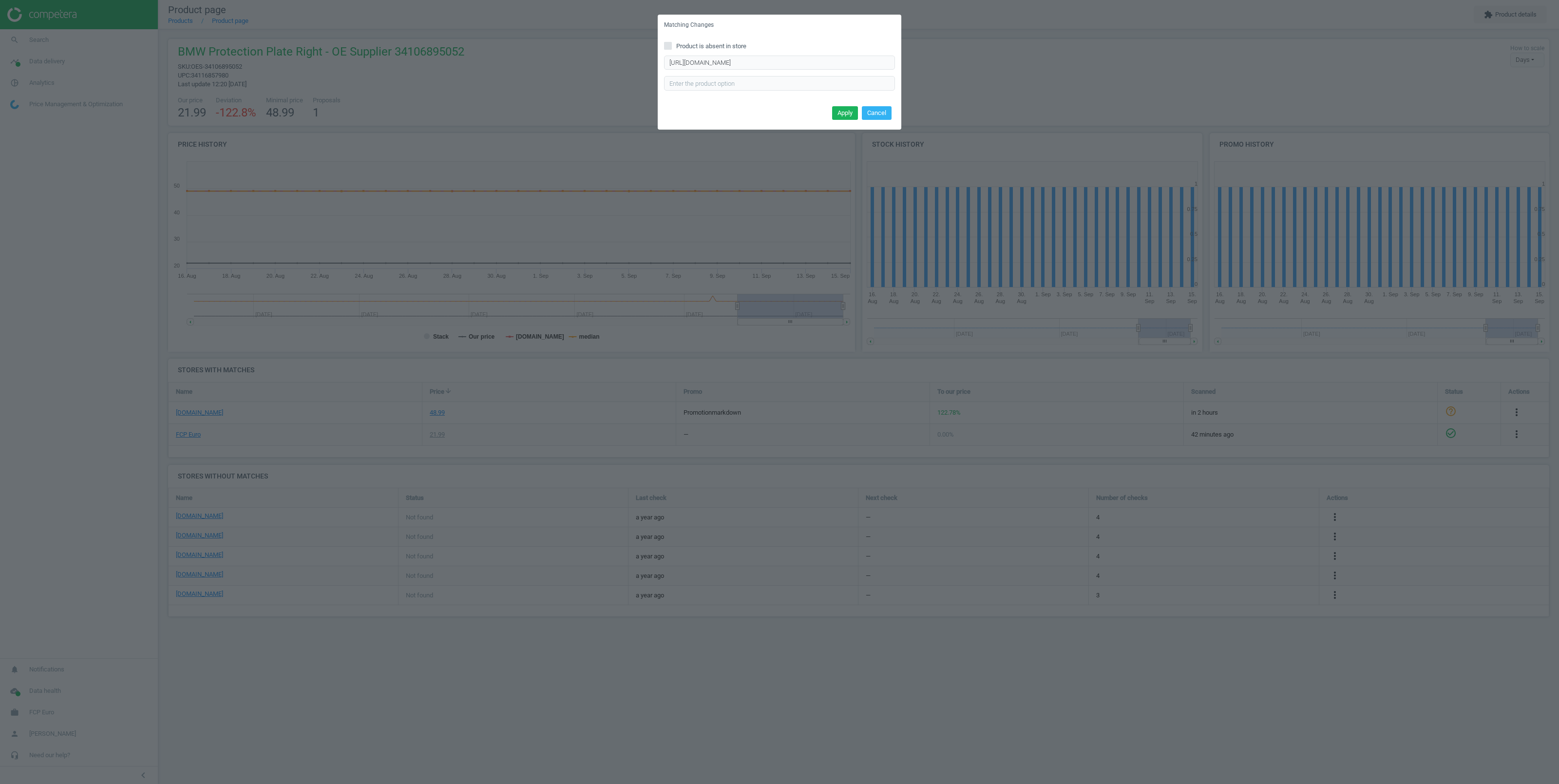
click at [667, 46] on input "Product is absent in store" at bounding box center [668, 46] width 6 height 6
checkbox input "true"
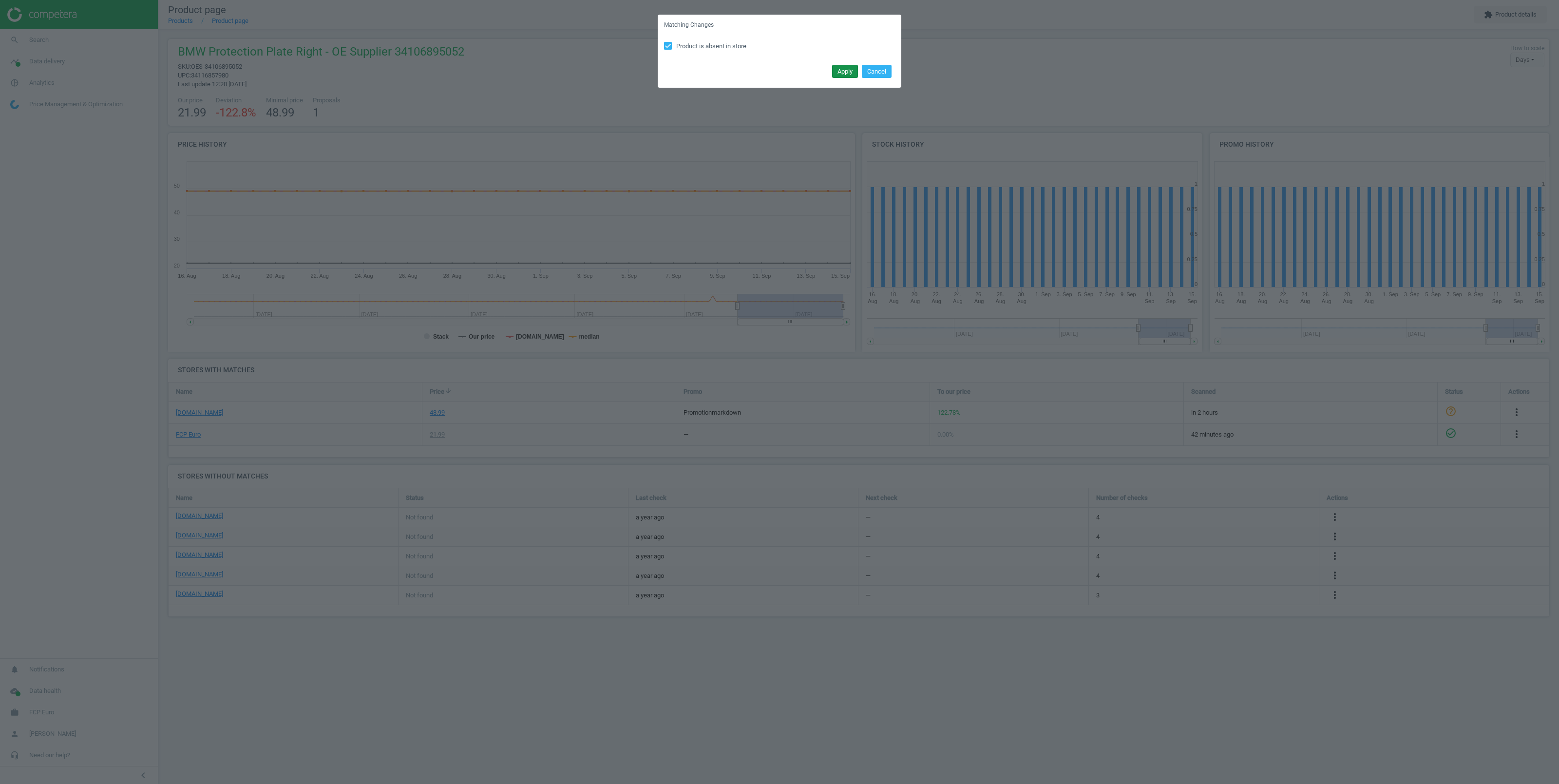
click at [841, 65] on button "Apply" at bounding box center [845, 71] width 26 height 13
